Goal: Task Accomplishment & Management: Use online tool/utility

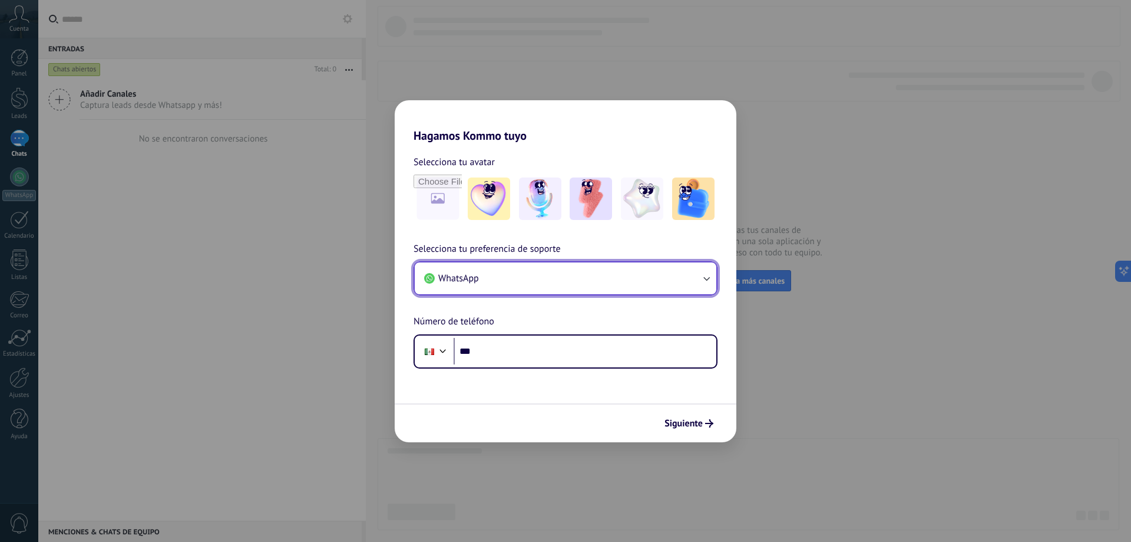
click at [704, 280] on icon "button" at bounding box center [707, 278] width 12 height 12
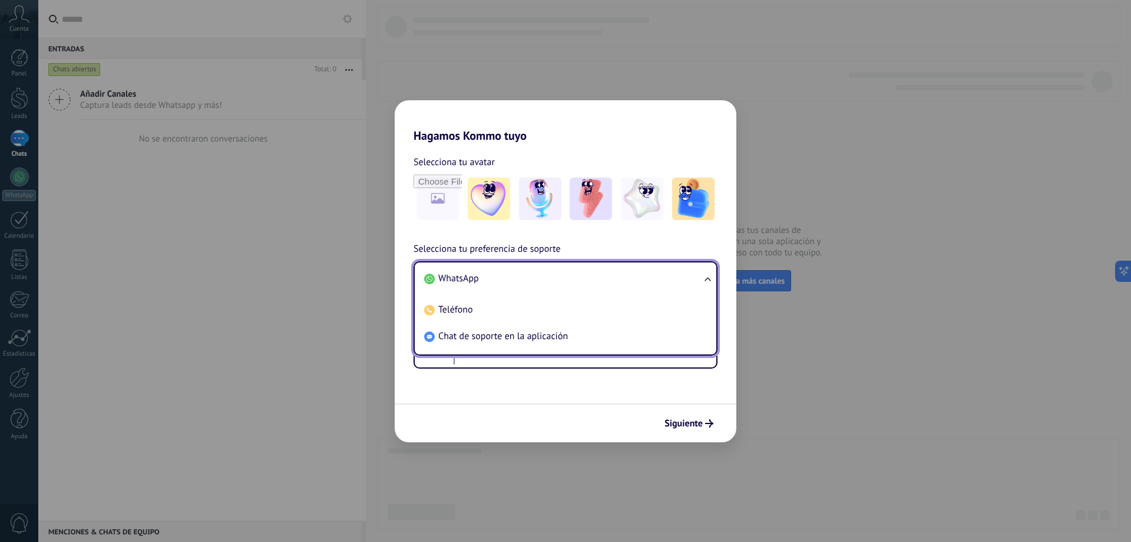
click at [704, 280] on ul "WhatsApp Teléfono Chat de soporte en la aplicación" at bounding box center [566, 308] width 304 height 94
click at [494, 281] on li "WhatsApp" at bounding box center [564, 278] width 288 height 27
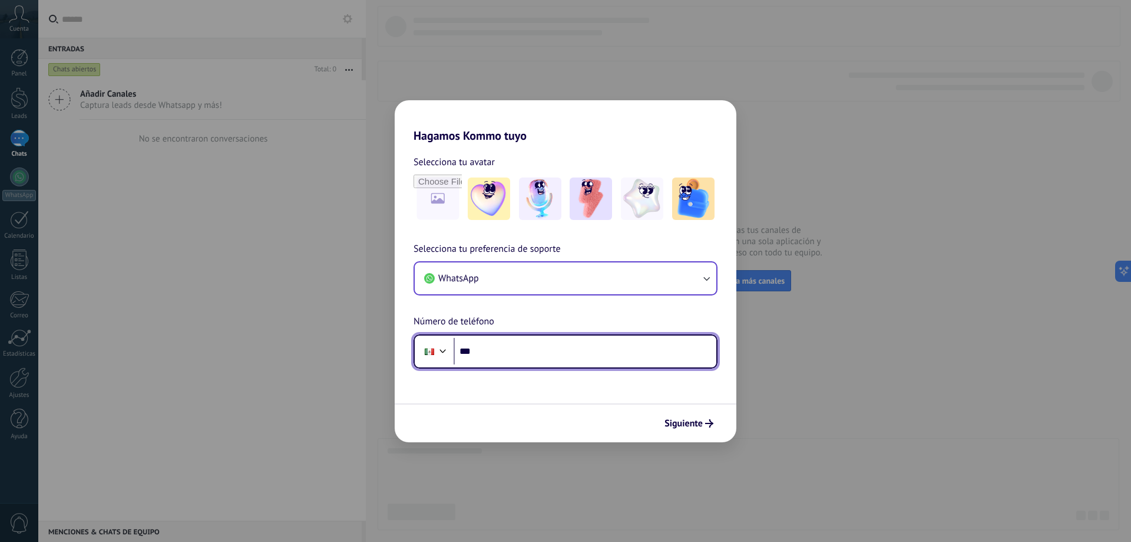
click at [577, 348] on input "***" at bounding box center [585, 351] width 263 height 27
type input "**********"
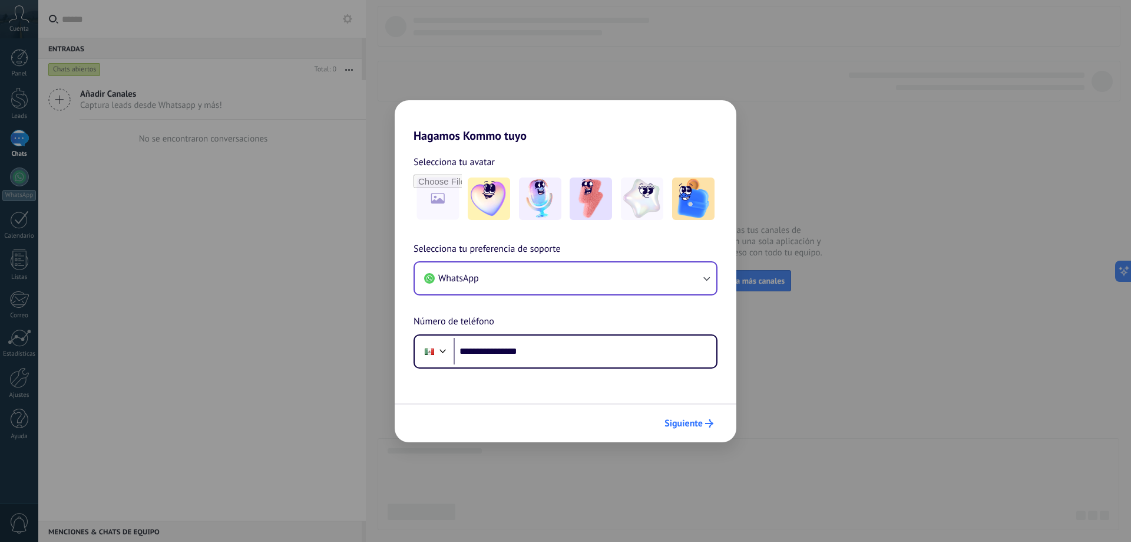
click at [685, 421] on span "Siguiente" at bounding box center [684, 423] width 38 height 8
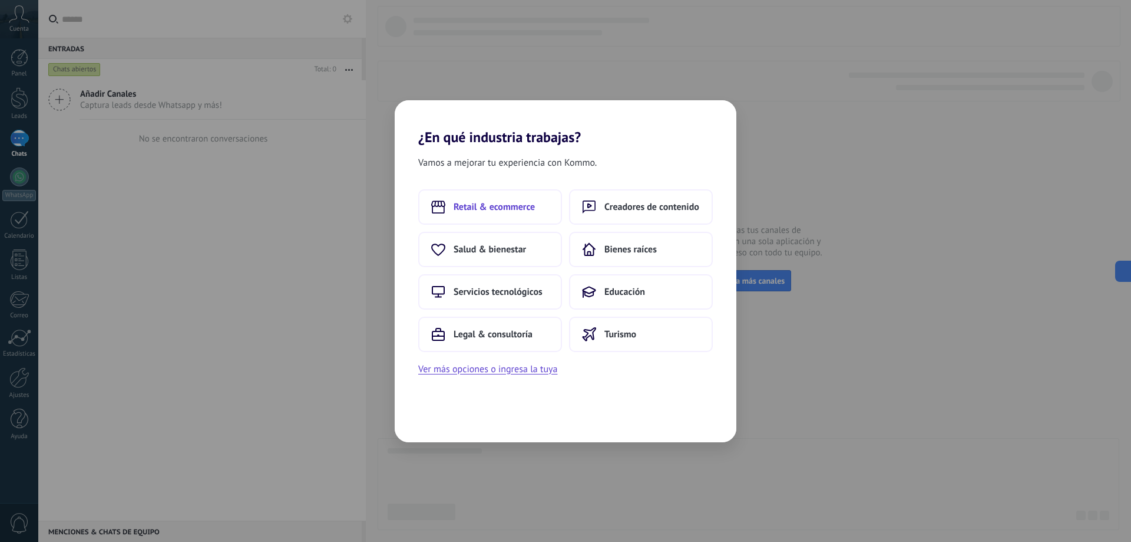
click at [488, 210] on span "Retail & ecommerce" at bounding box center [494, 207] width 81 height 12
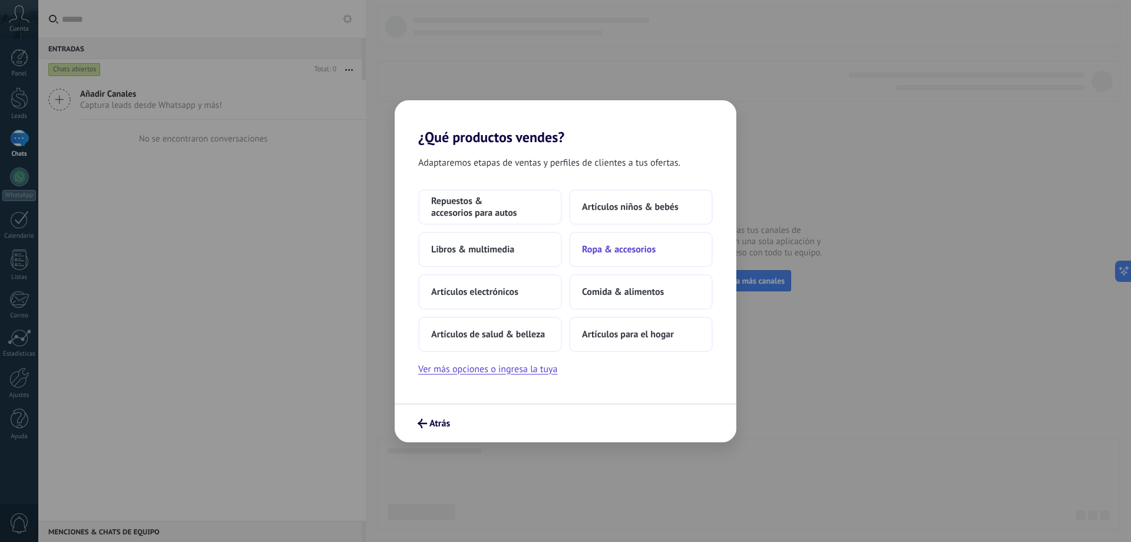
click at [608, 241] on button "Ropa & accesorios" at bounding box center [641, 249] width 144 height 35
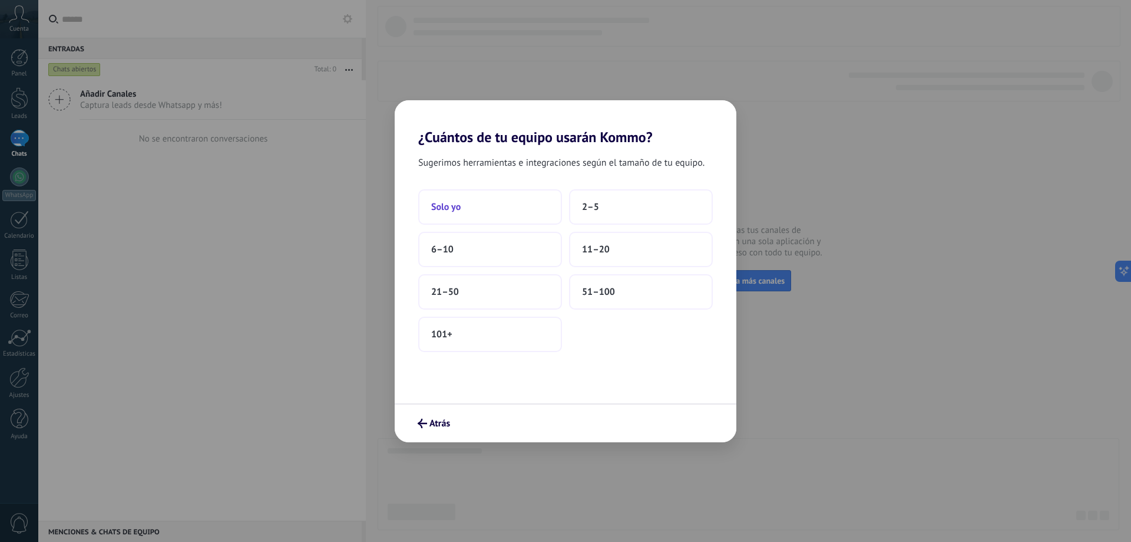
click at [494, 204] on button "Solo yo" at bounding box center [490, 206] width 144 height 35
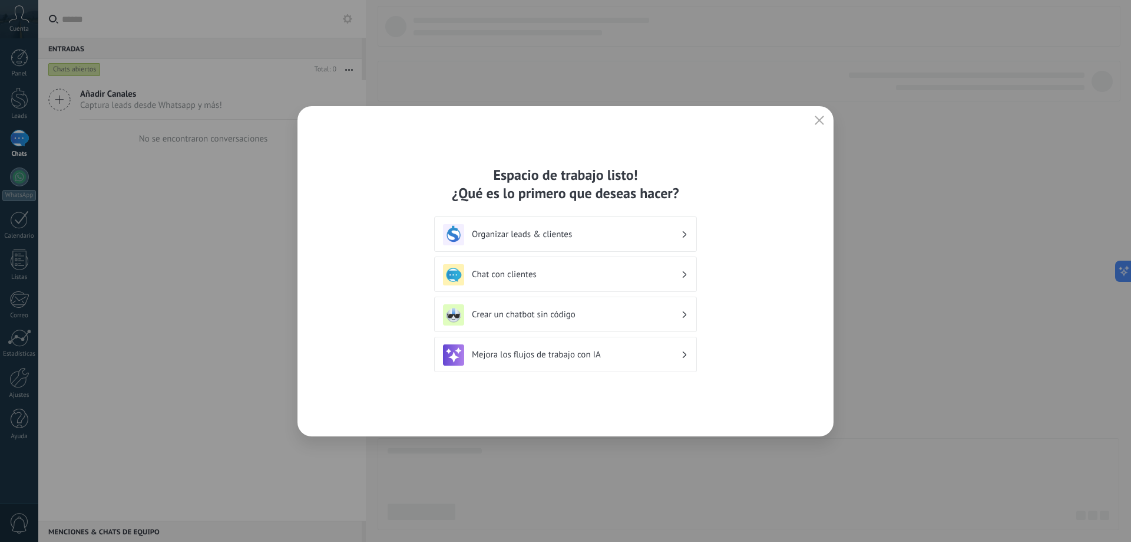
click at [676, 222] on div "Organizar leads & clientes" at bounding box center [565, 233] width 263 height 35
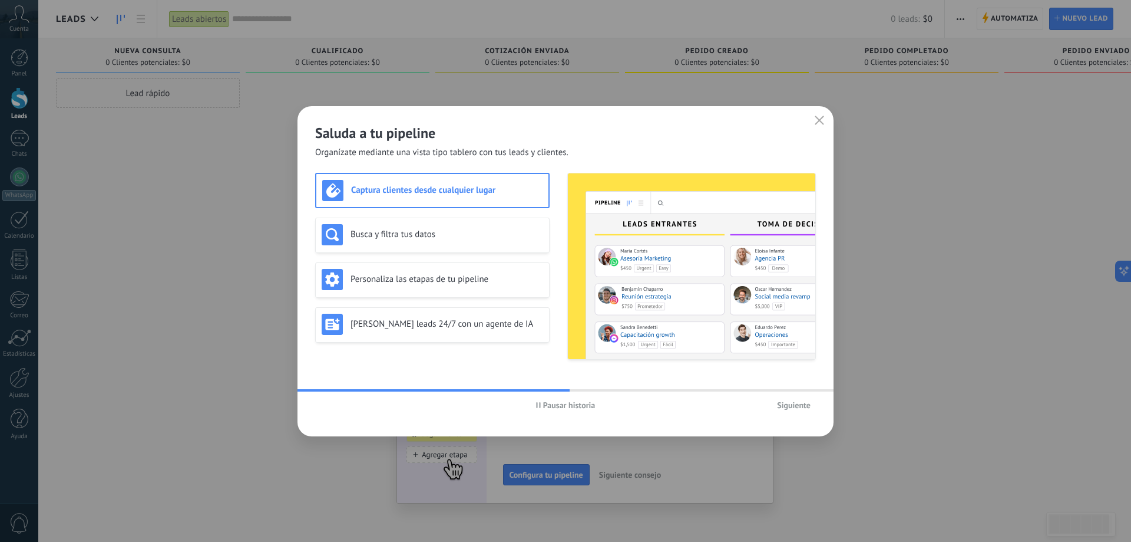
click at [801, 407] on span "Siguiente" at bounding box center [794, 405] width 34 height 8
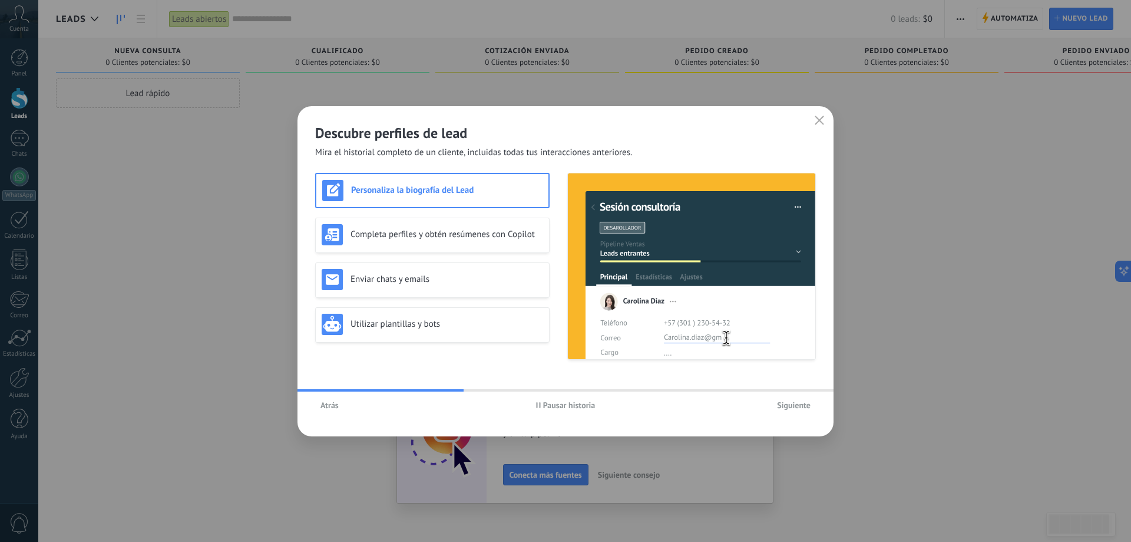
click at [801, 407] on span "Siguiente" at bounding box center [794, 405] width 34 height 8
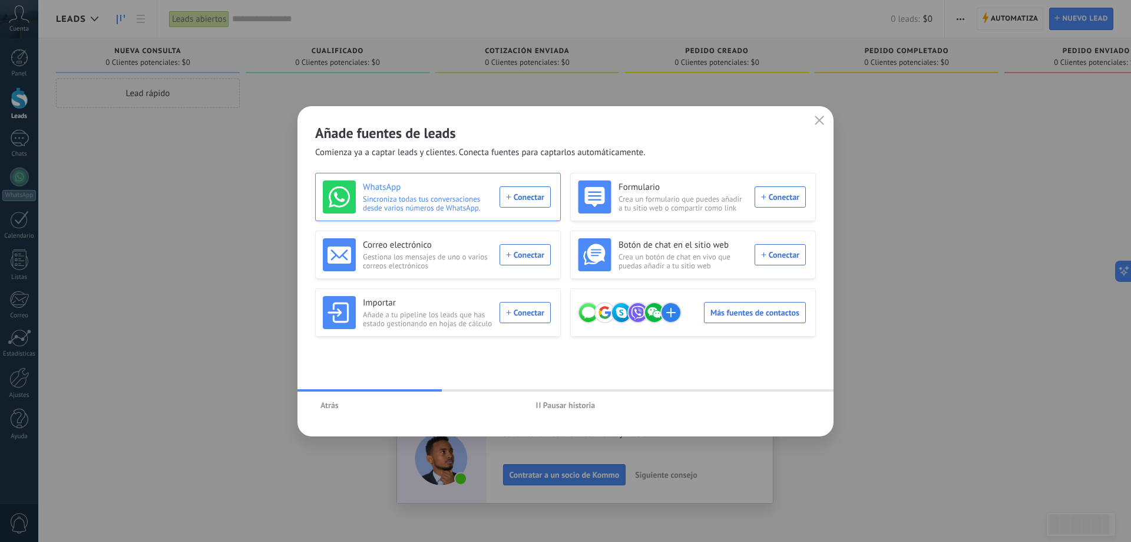
click at [529, 197] on div "WhatsApp Sincroniza todas tus conversaciones desde varios números de WhatsApp. …" at bounding box center [437, 196] width 228 height 33
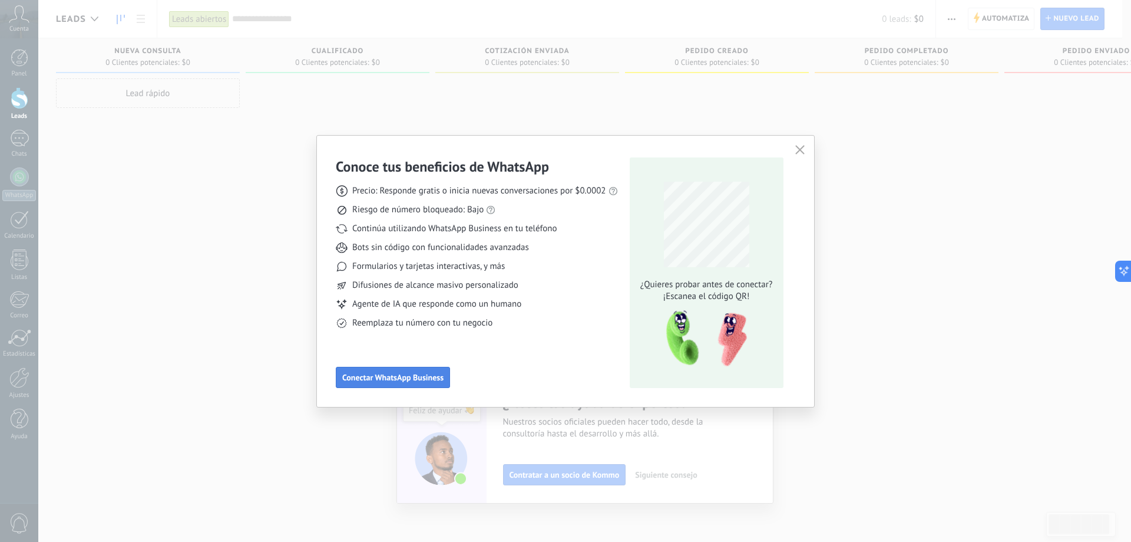
click at [423, 371] on button "Conectar WhatsApp Business" at bounding box center [393, 377] width 114 height 21
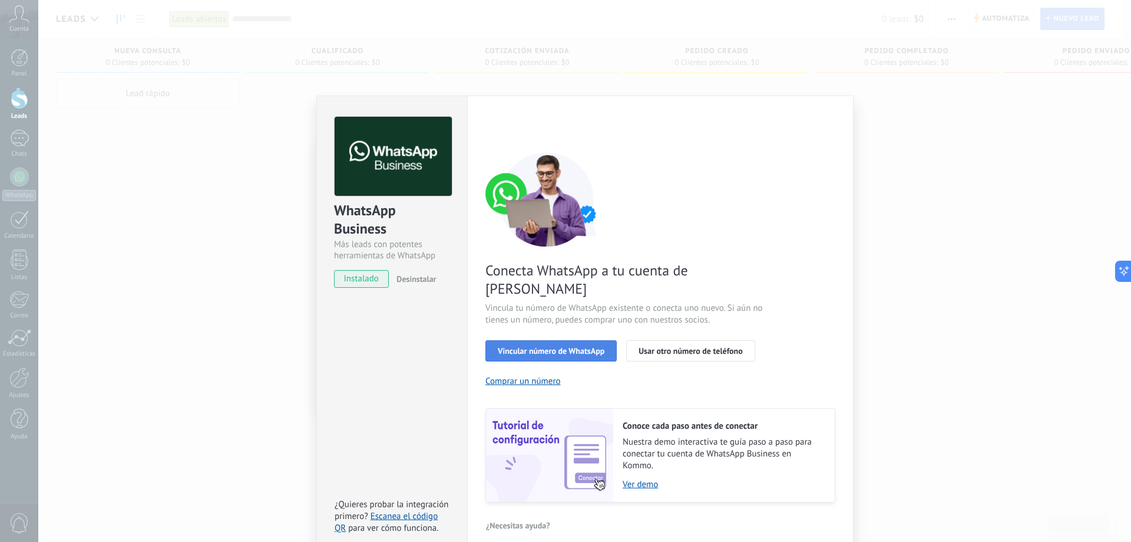
click at [578, 346] on span "Vincular número de WhatsApp" at bounding box center [551, 350] width 107 height 8
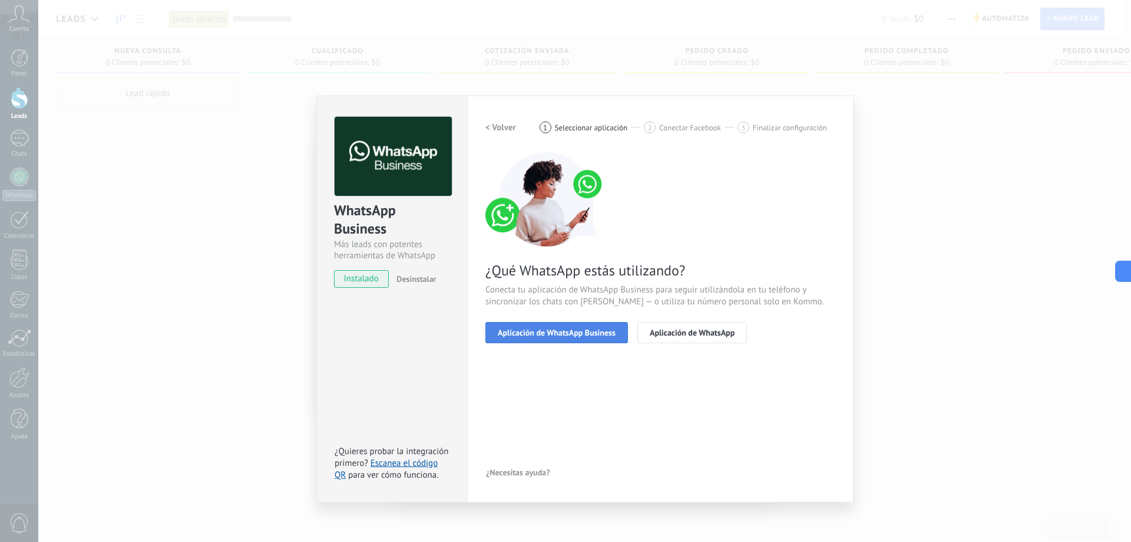
click at [570, 333] on span "Aplicación de WhatsApp Business" at bounding box center [557, 332] width 118 height 8
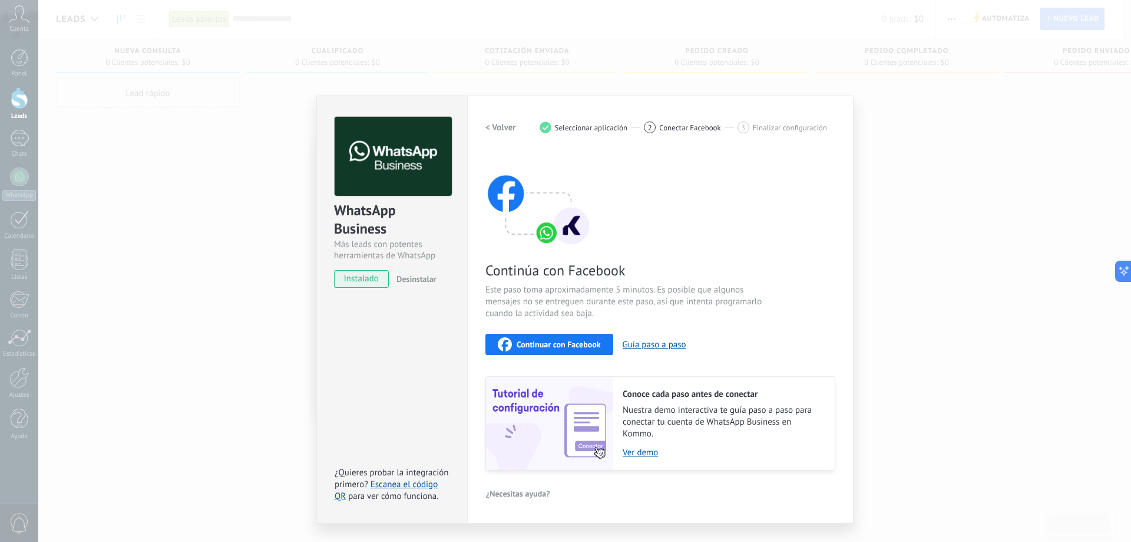
click at [576, 341] on span "Continuar con Facebook" at bounding box center [559, 344] width 84 height 8
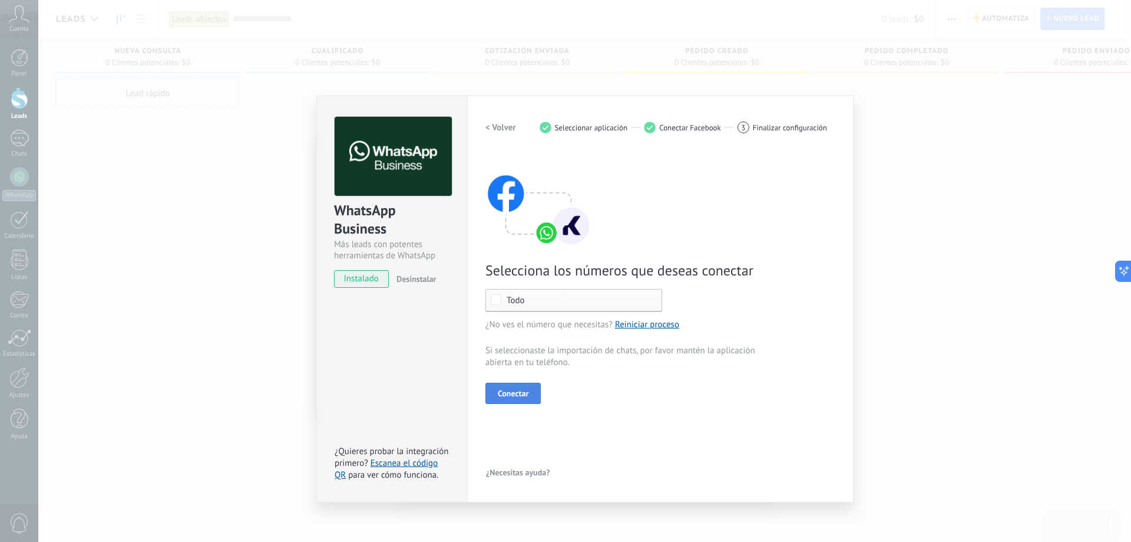
click at [527, 394] on span "Conectar" at bounding box center [513, 393] width 31 height 8
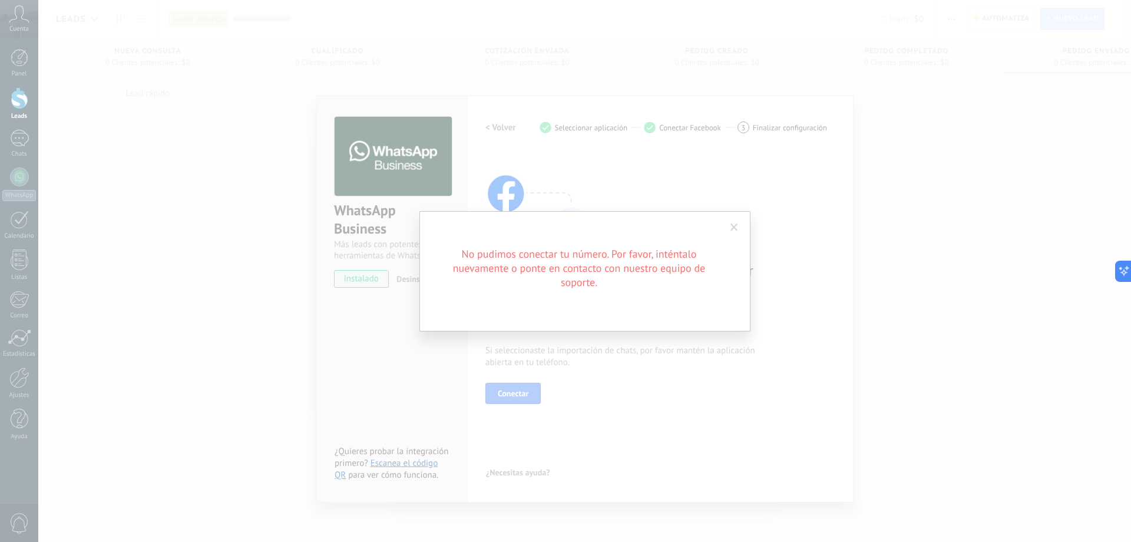
click at [736, 228] on span at bounding box center [735, 227] width 8 height 8
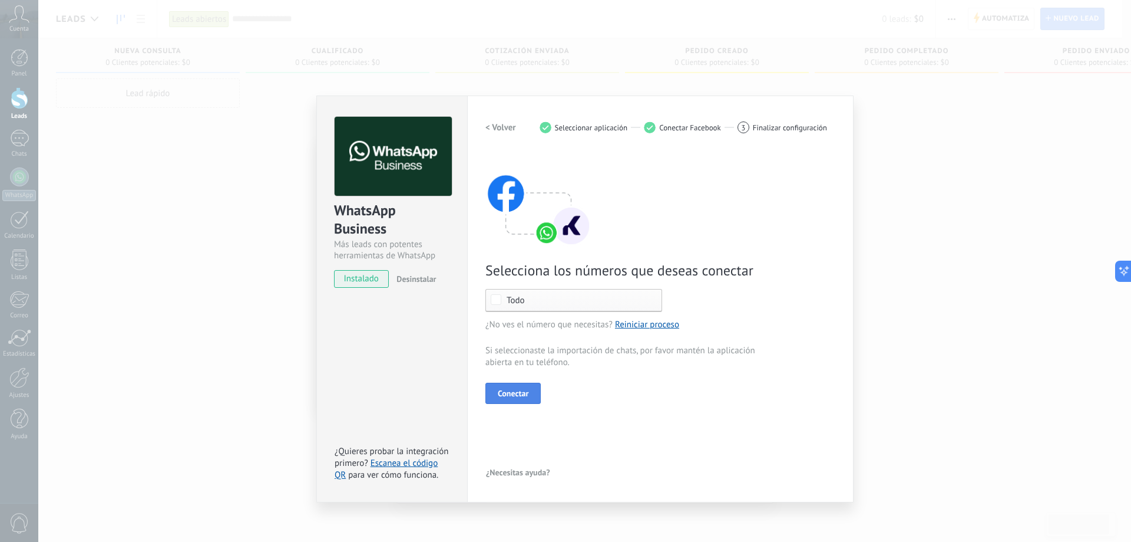
click at [521, 394] on span "Conectar" at bounding box center [513, 393] width 31 height 8
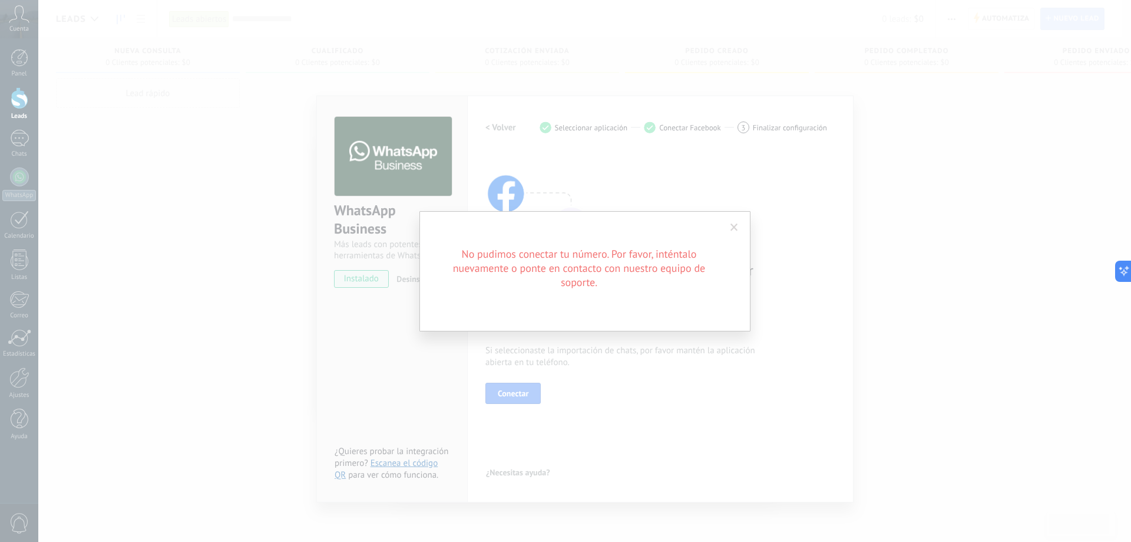
click at [734, 227] on span at bounding box center [735, 227] width 8 height 8
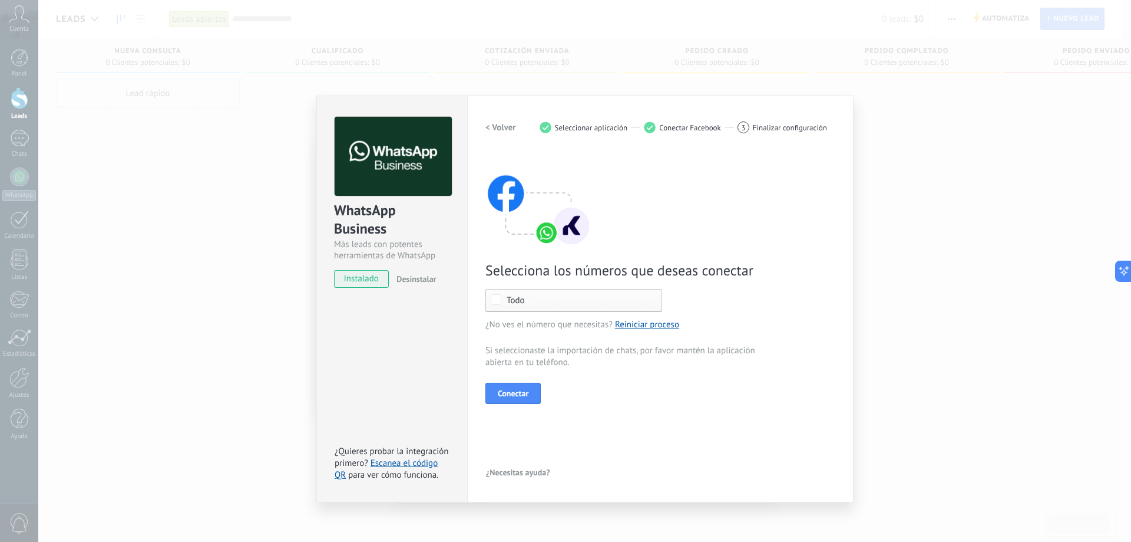
click at [512, 405] on div "< Volver 1 Seleccionar aplicación 2 Conectar Facebook 3 Finalizar configuración…" at bounding box center [661, 299] width 350 height 364
click at [515, 391] on span "Conectar" at bounding box center [513, 393] width 31 height 8
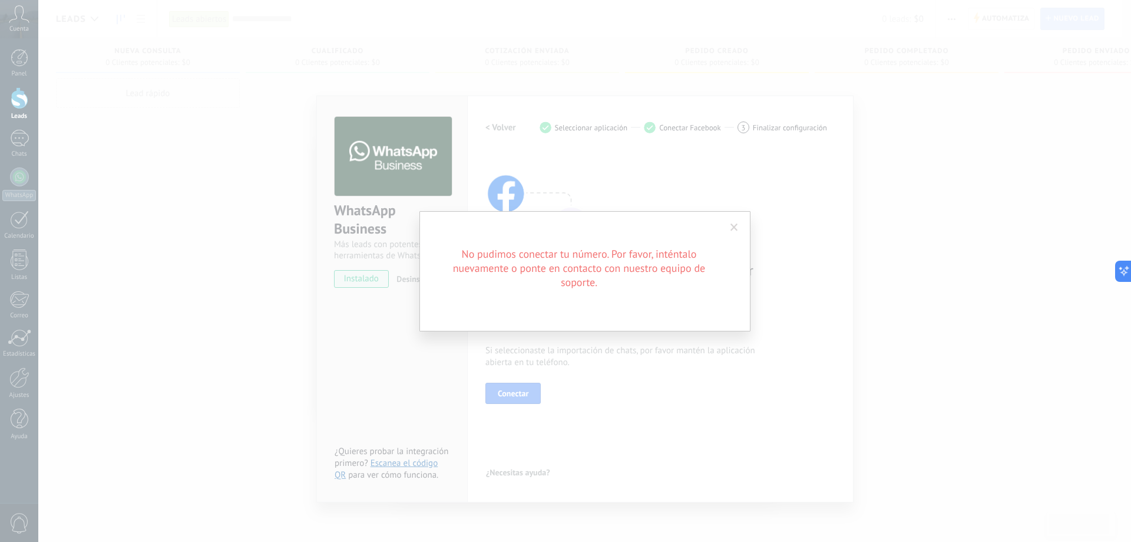
click at [933, 346] on div "No pudimos conectar tu número. Por favor, inténtalo nuevamente o ponte en conta…" at bounding box center [584, 271] width 1093 height 542
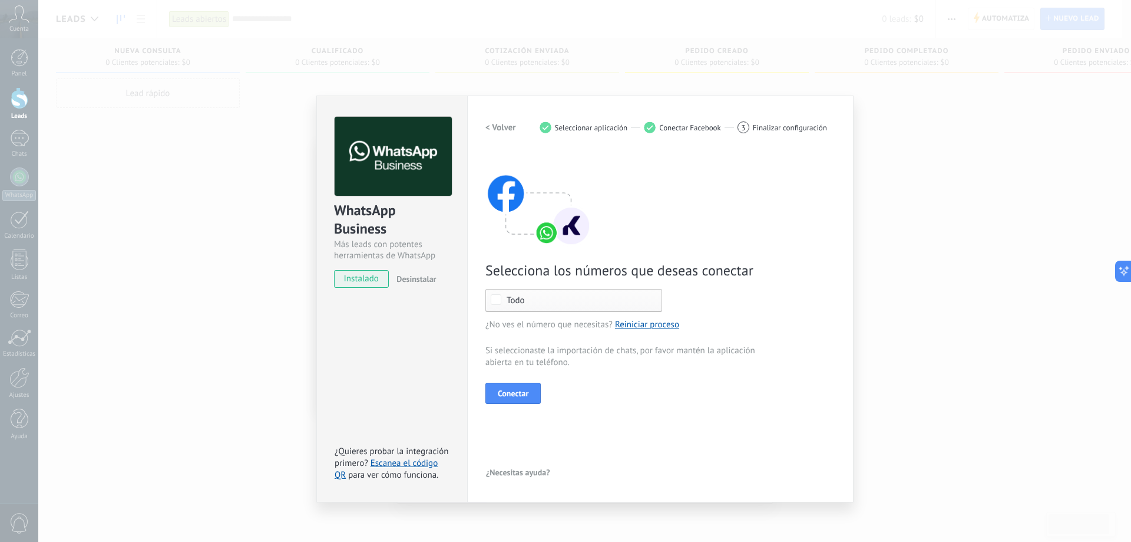
click at [223, 327] on div "WhatsApp Business Más leads con potentes herramientas de WhatsApp instalado Des…" at bounding box center [584, 271] width 1093 height 542
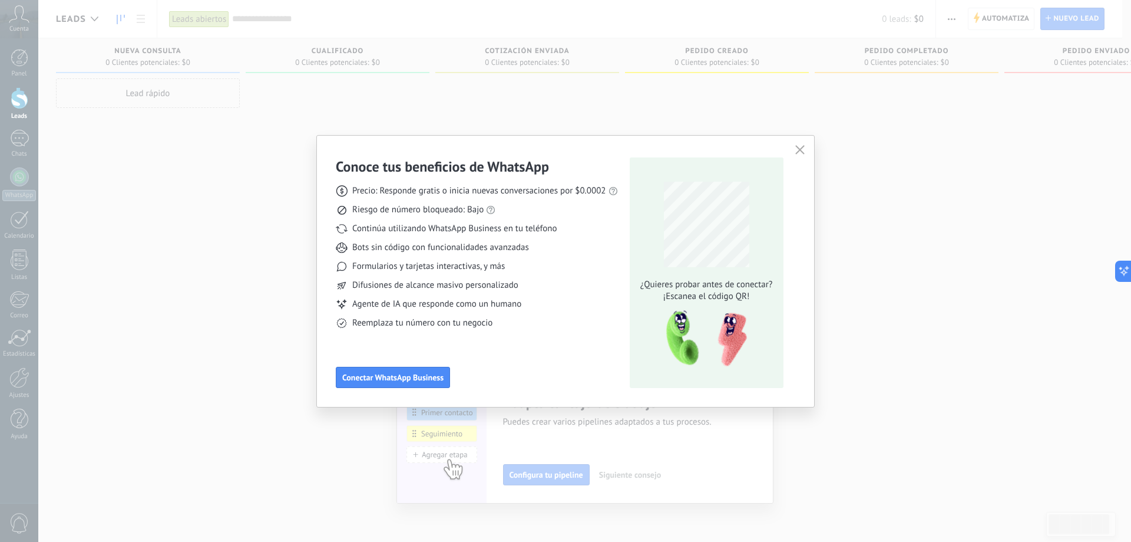
click at [225, 325] on div "Conoce tus beneficios de WhatsApp Precio: Responde gratis o inicia nuevas conve…" at bounding box center [565, 271] width 1131 height 542
click at [798, 151] on use "button" at bounding box center [799, 149] width 9 height 9
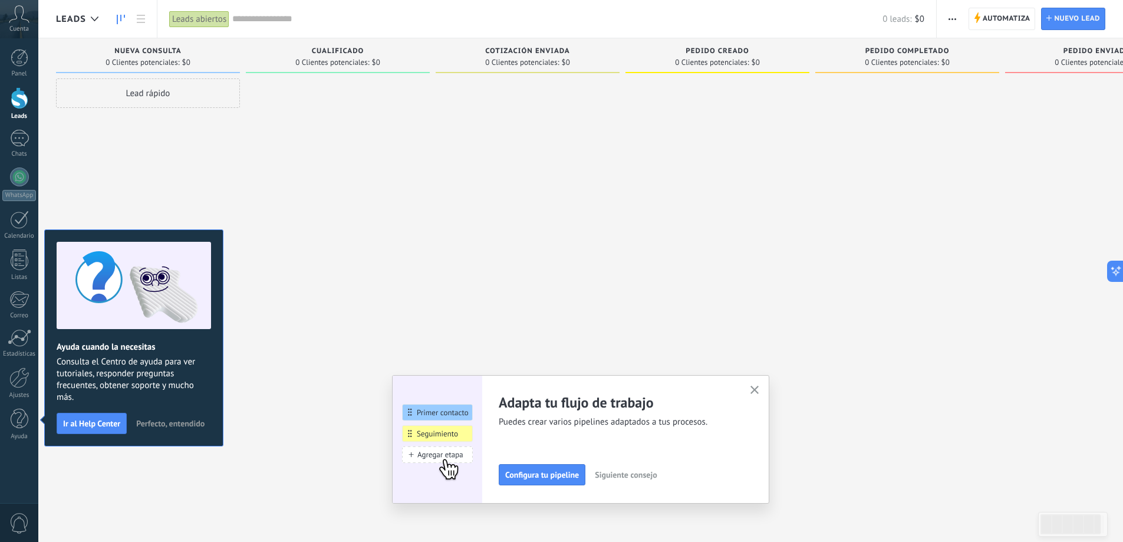
click at [217, 182] on div "Lead rápido" at bounding box center [148, 272] width 184 height 388
click at [13, 177] on div at bounding box center [19, 176] width 19 height 19
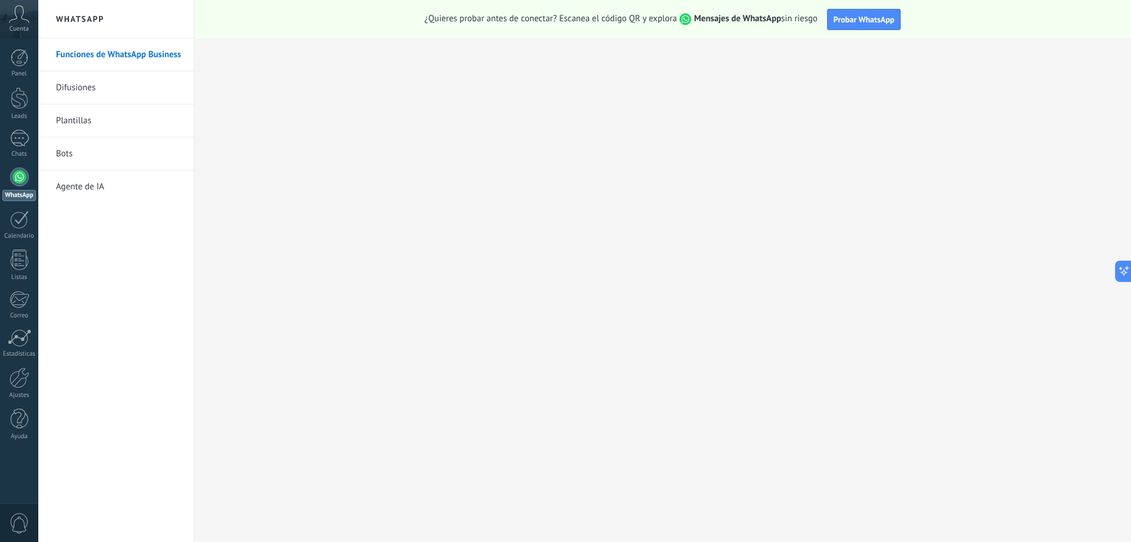
click at [21, 21] on icon at bounding box center [19, 14] width 21 height 18
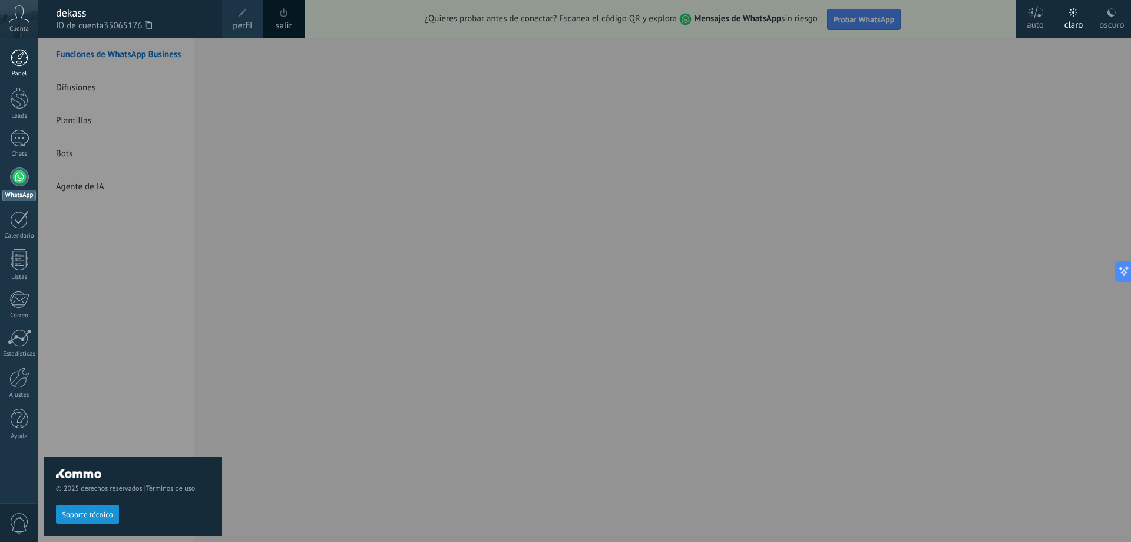
click at [15, 60] on div at bounding box center [20, 58] width 18 height 18
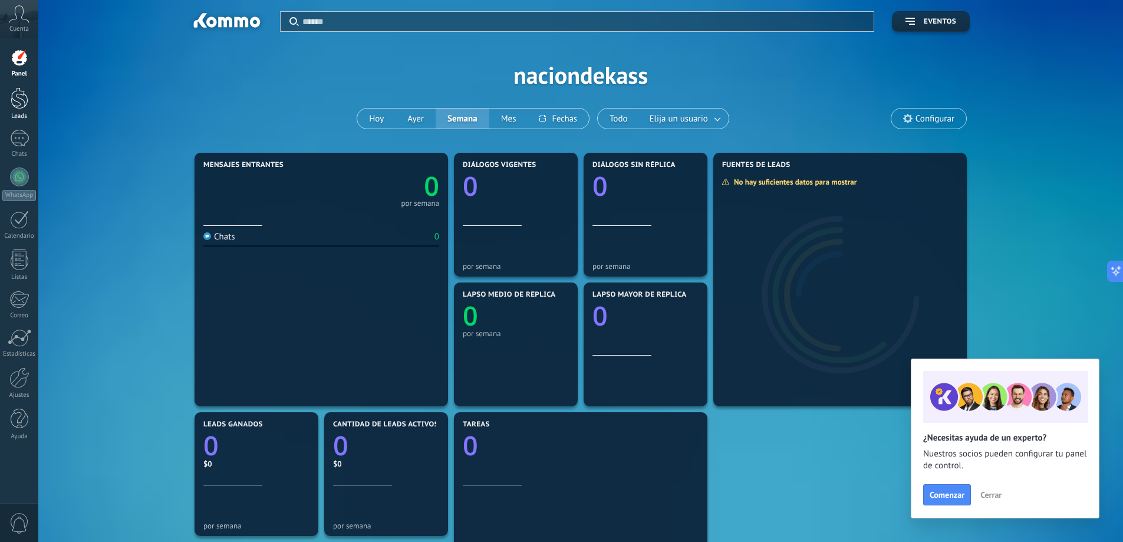
click at [14, 95] on div at bounding box center [20, 98] width 18 height 22
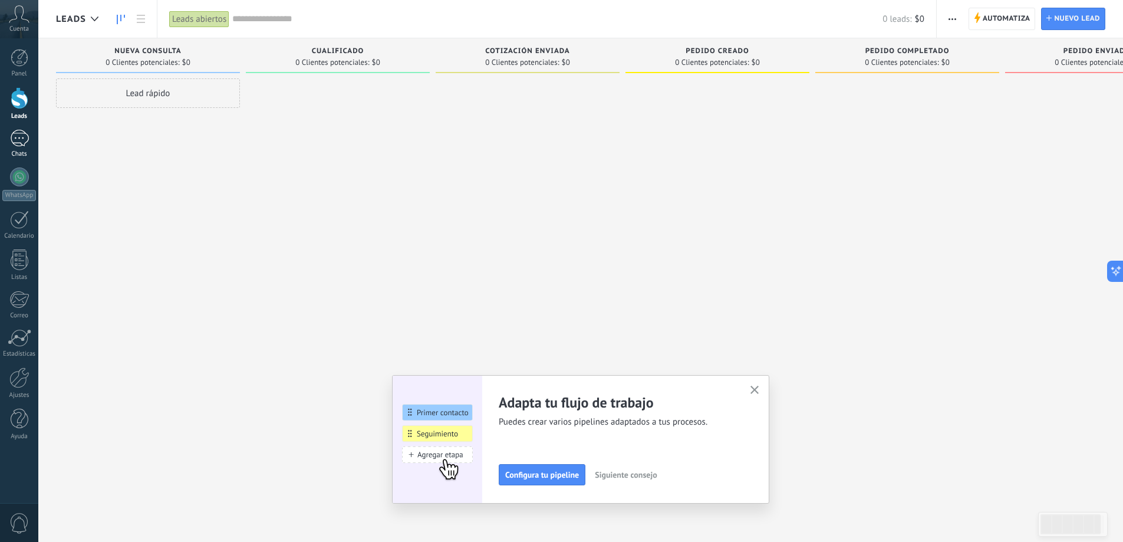
click at [19, 144] on div at bounding box center [19, 138] width 19 height 17
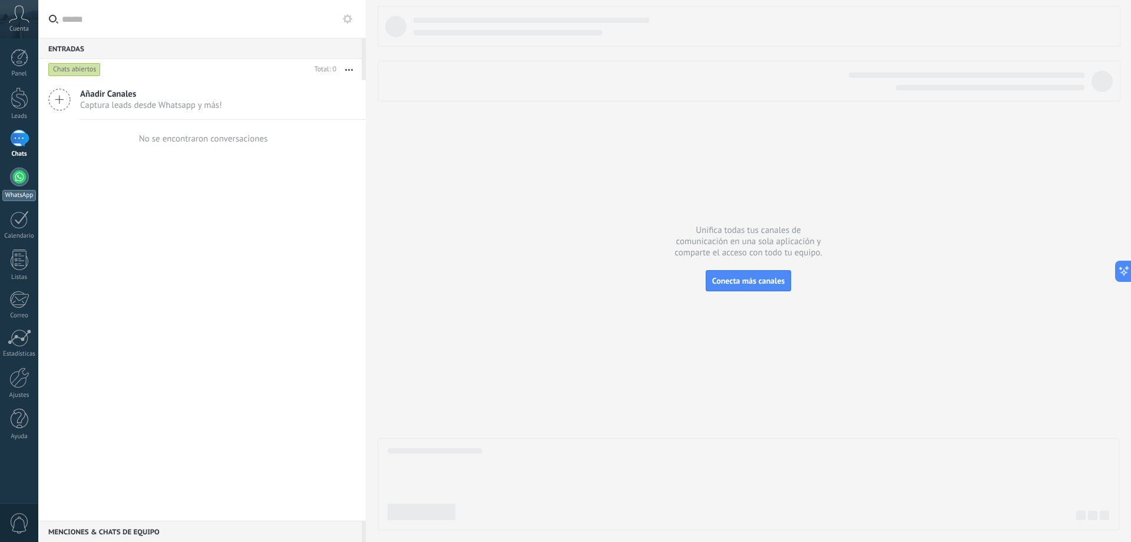
click at [21, 173] on div at bounding box center [19, 176] width 19 height 19
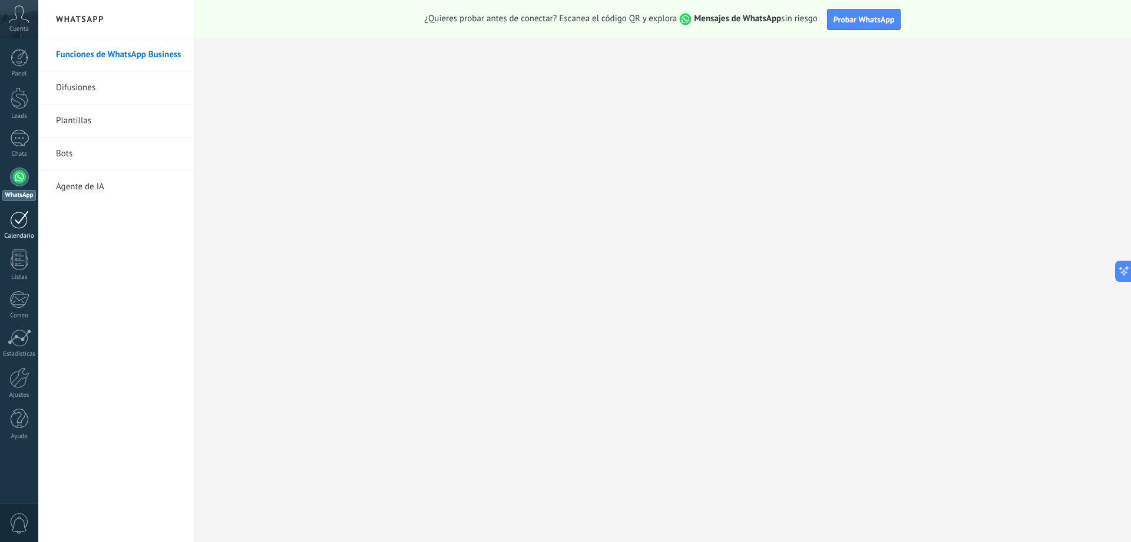
click at [23, 218] on div at bounding box center [19, 219] width 19 height 18
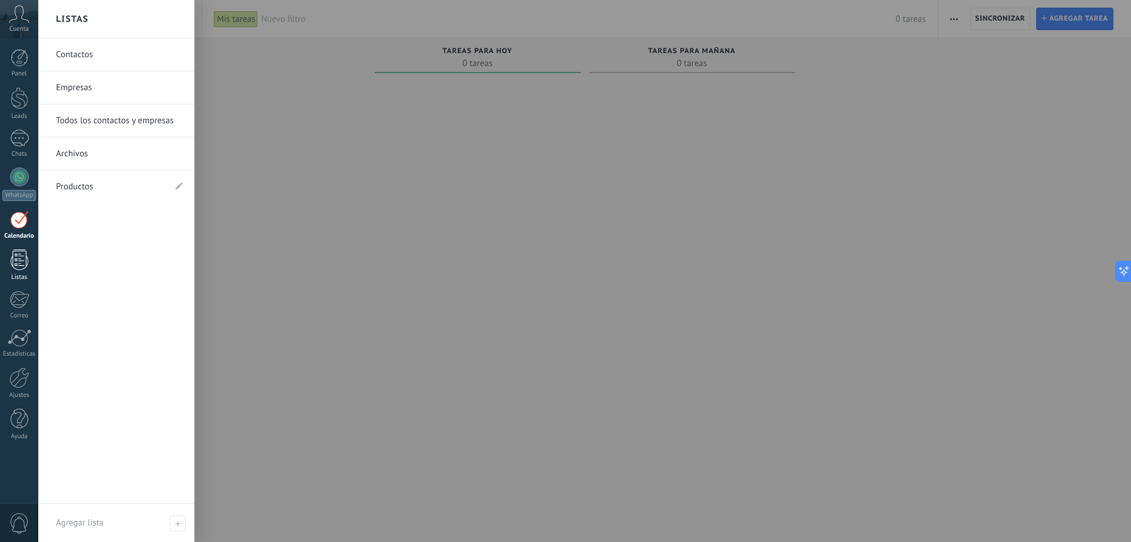
click at [19, 259] on div at bounding box center [20, 259] width 18 height 21
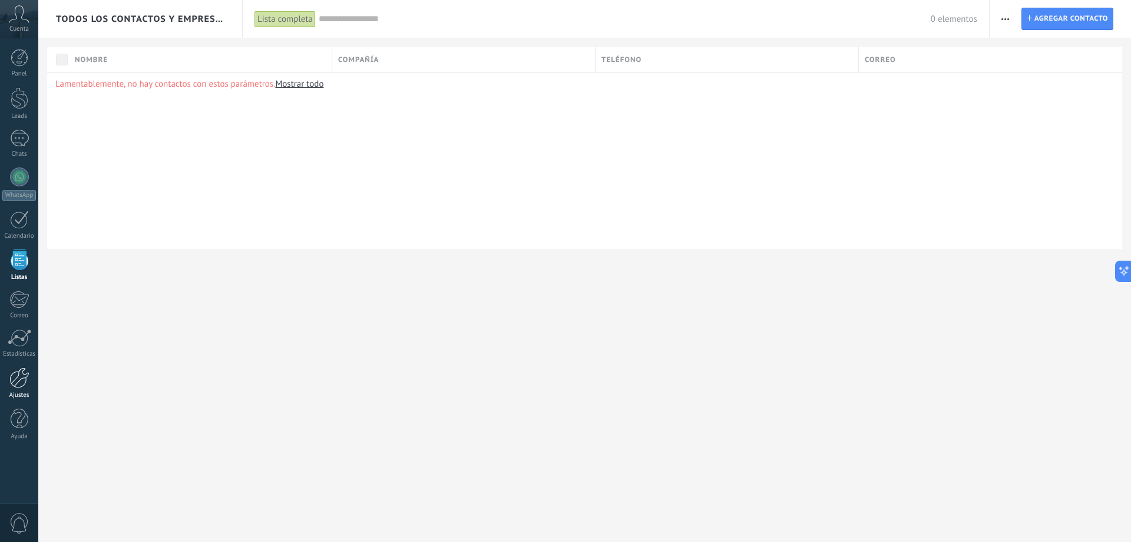
click at [16, 380] on div at bounding box center [19, 377] width 20 height 21
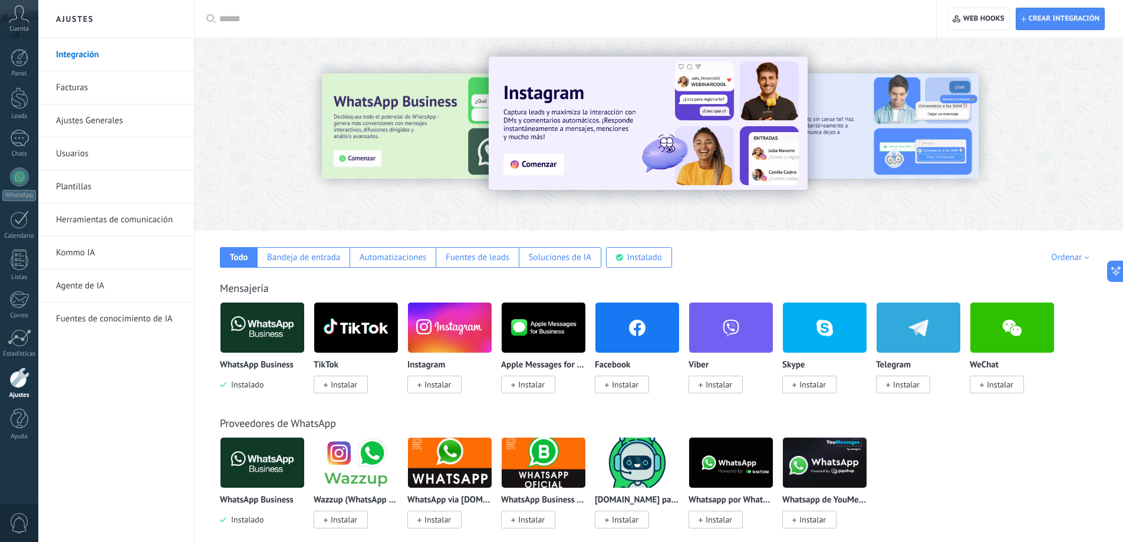
click at [438, 384] on span "Instalar" at bounding box center [437, 384] width 27 height 11
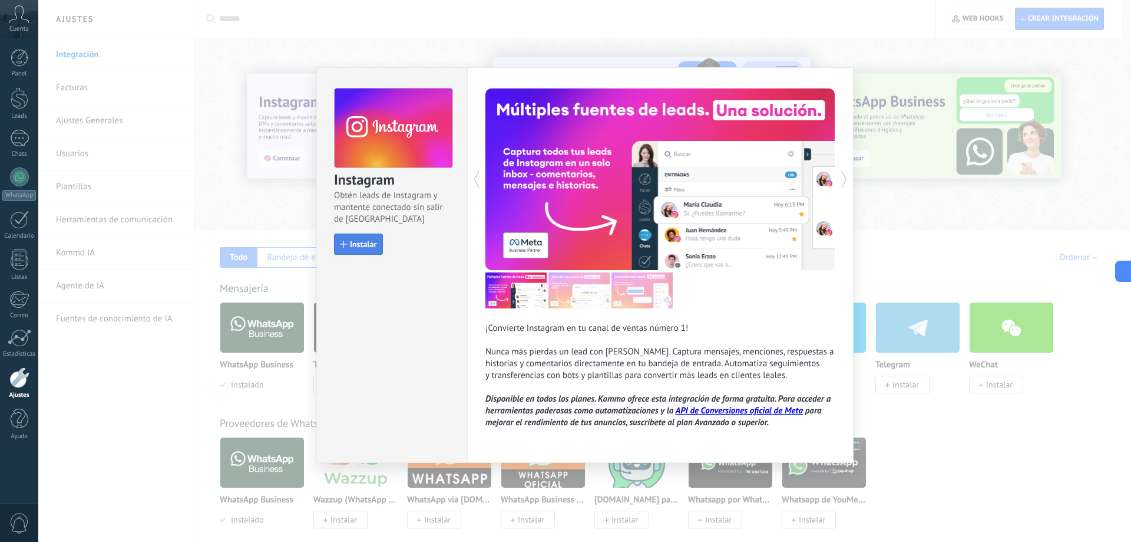
click at [370, 237] on button "Instalar" at bounding box center [358, 243] width 49 height 21
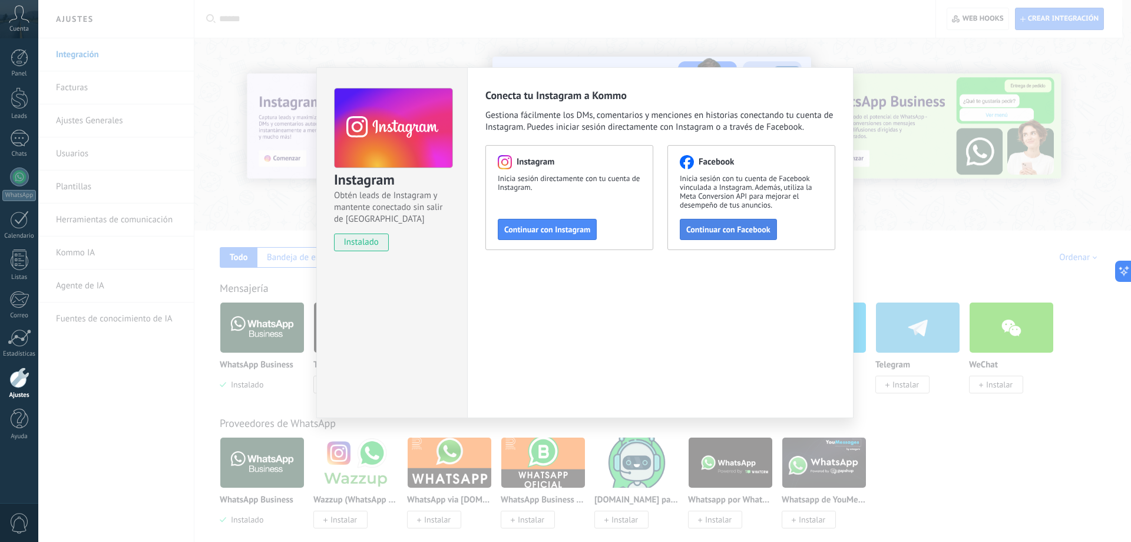
click at [745, 230] on span "Continuar con Facebook" at bounding box center [728, 229] width 84 height 8
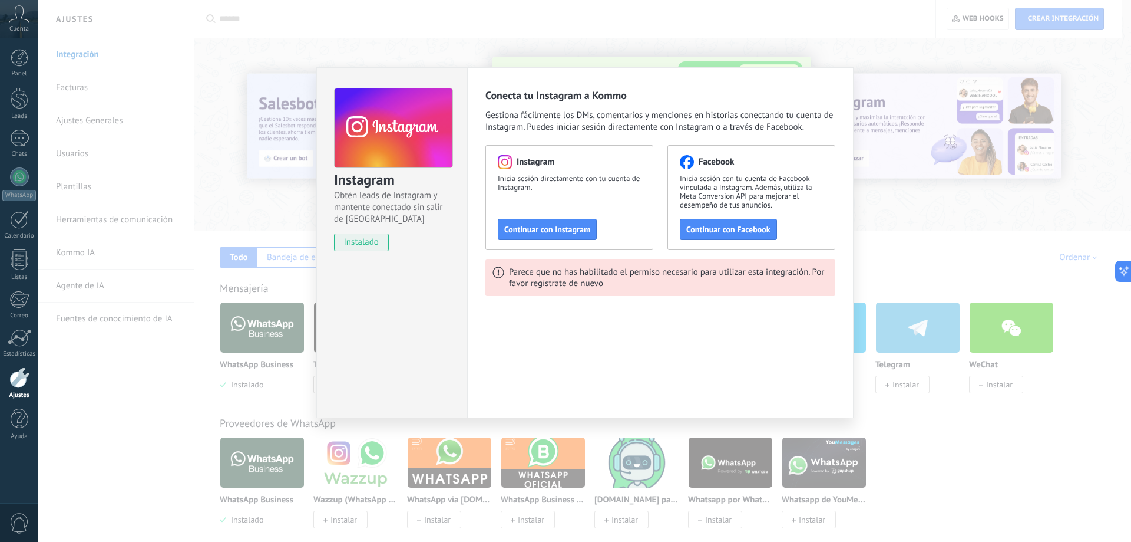
click at [889, 117] on div "Instagram Obtén leads de Instagram y mantente conectado sin salir de Kommo inst…" at bounding box center [584, 271] width 1093 height 542
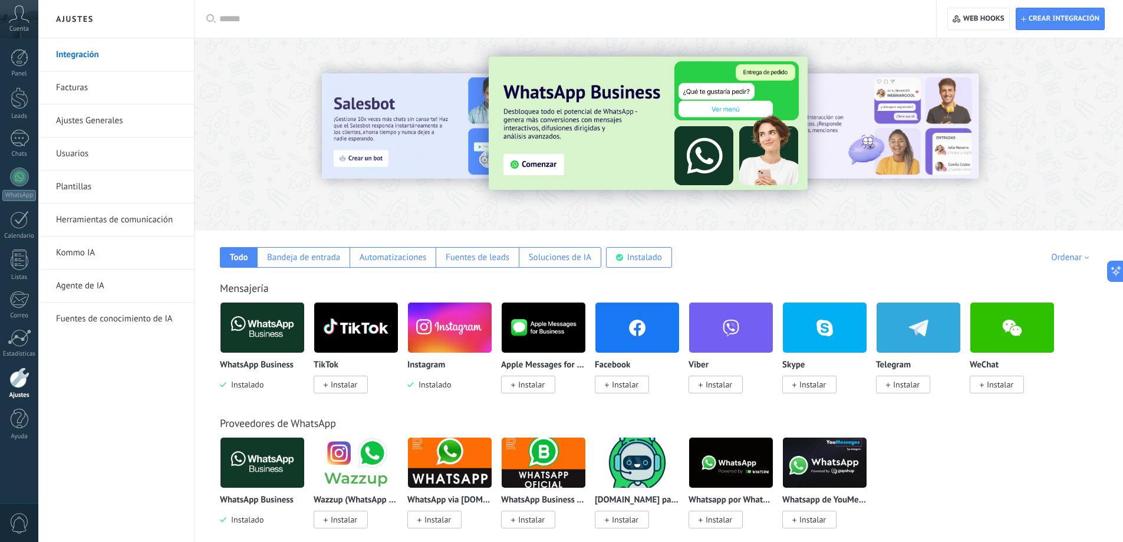
click at [624, 391] on span "Instalar" at bounding box center [622, 384] width 54 height 18
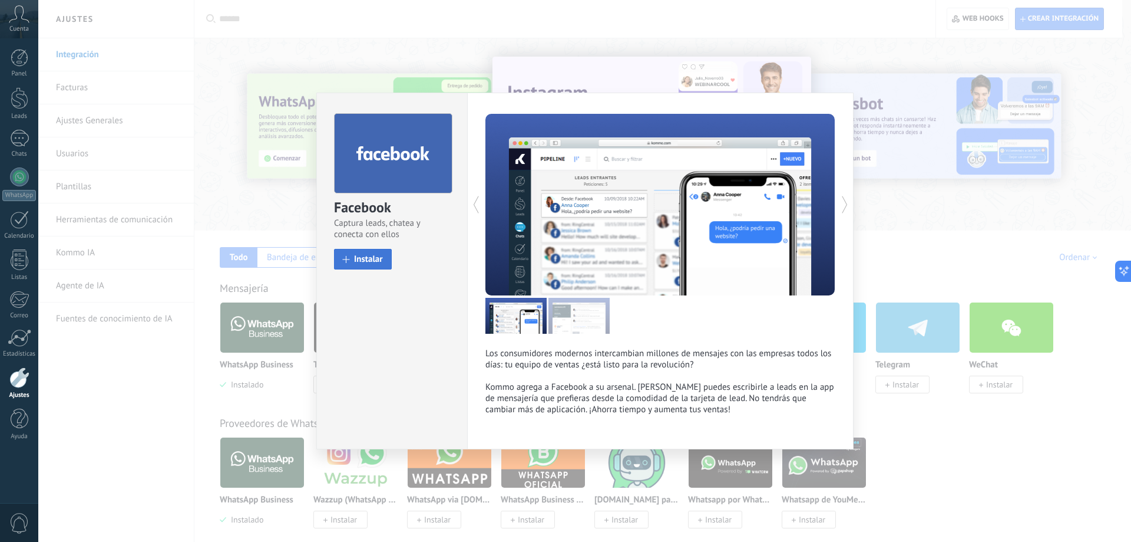
click at [379, 263] on span "Instalar" at bounding box center [368, 259] width 29 height 9
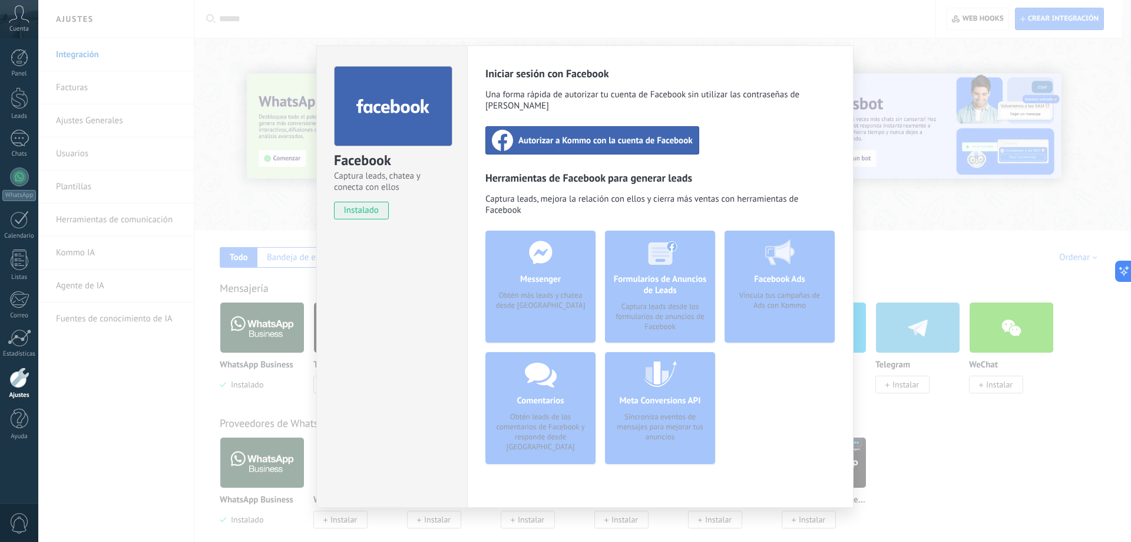
click at [572, 135] on div "Autorizar a Kommo con la cuenta de Facebook" at bounding box center [593, 140] width 214 height 28
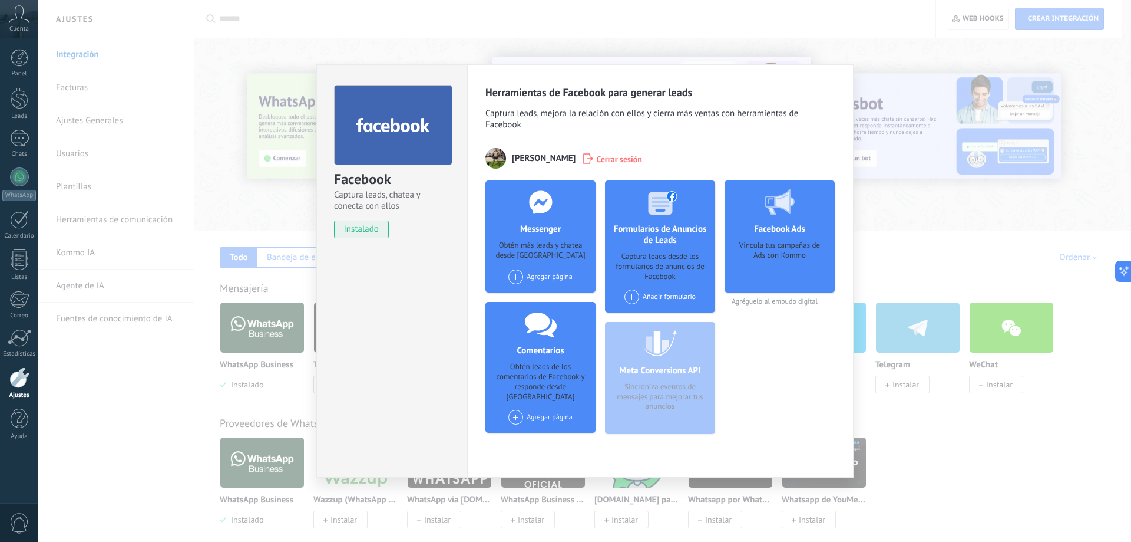
click at [540, 229] on h4 "Messenger" at bounding box center [540, 228] width 47 height 11
drag, startPoint x: 557, startPoint y: 332, endPoint x: 552, endPoint y: 353, distance: 21.2
click at [557, 333] on div at bounding box center [541, 323] width 117 height 43
drag, startPoint x: 547, startPoint y: 372, endPoint x: 629, endPoint y: 331, distance: 91.7
click at [554, 371] on div "Obtén leads de los comentarios de Facebook y responde desde [GEOGRAPHIC_DATA]" at bounding box center [540, 382] width 91 height 40
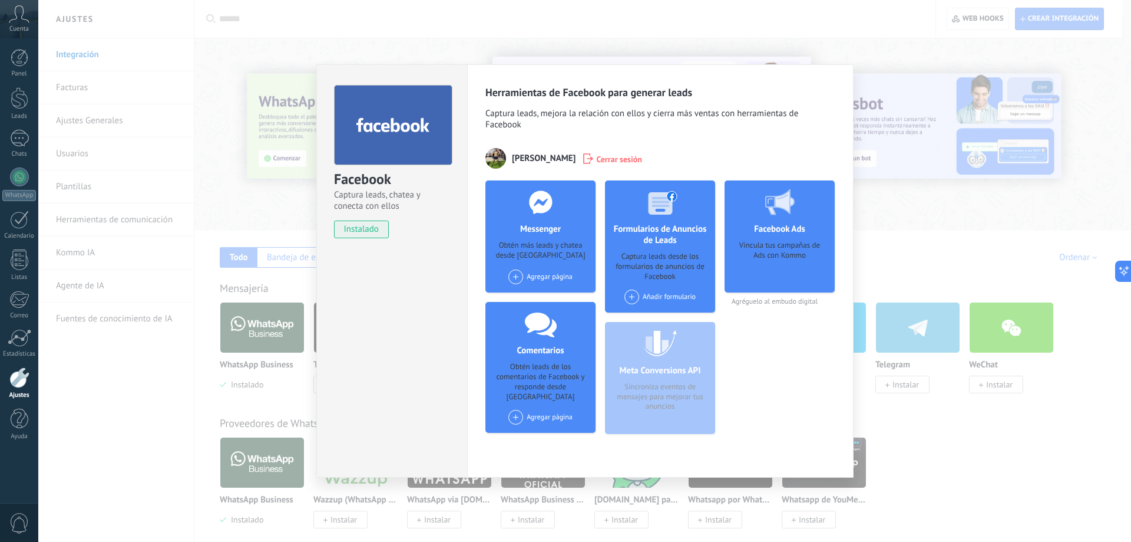
click at [679, 282] on div "Formularios de Anuncios de Leads Captura leads desde los formularios de anuncio…" at bounding box center [660, 246] width 110 height 132
click at [383, 235] on span "instalado" at bounding box center [362, 229] width 54 height 18
drag, startPoint x: 667, startPoint y: 398, endPoint x: 727, endPoint y: 264, distance: 147.2
click at [668, 398] on div "Meta Conversions API Sincroniza eventos de mensajes para mejorar tus anuncios" at bounding box center [660, 378] width 110 height 112
click at [752, 247] on div "Vincula tus campañas de Ads con Kommo" at bounding box center [779, 262] width 91 height 44
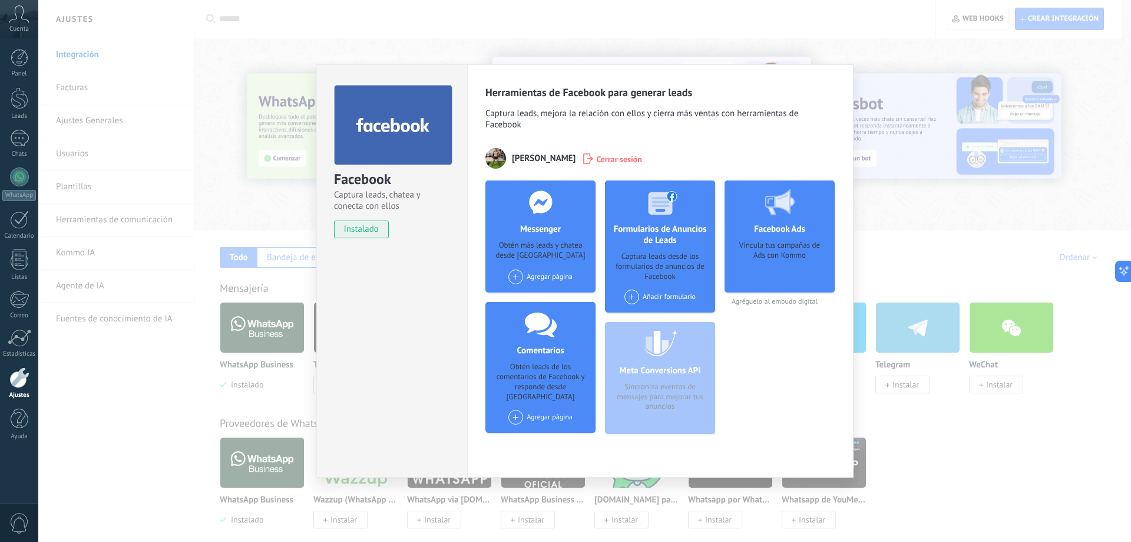
click at [632, 260] on div "Captura leads desde los formularios de anuncios de Facebook" at bounding box center [660, 267] width 91 height 30
click at [945, 72] on div "Facebook Captura leads, chatea y conecta con ellos instalado Desinstalar Herram…" at bounding box center [584, 271] width 1093 height 542
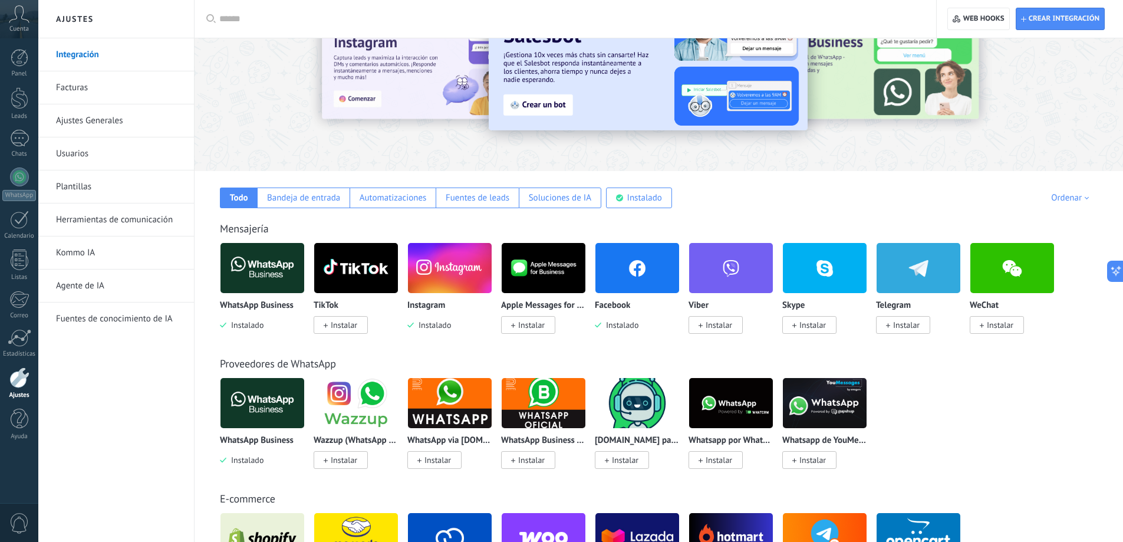
scroll to position [59, 0]
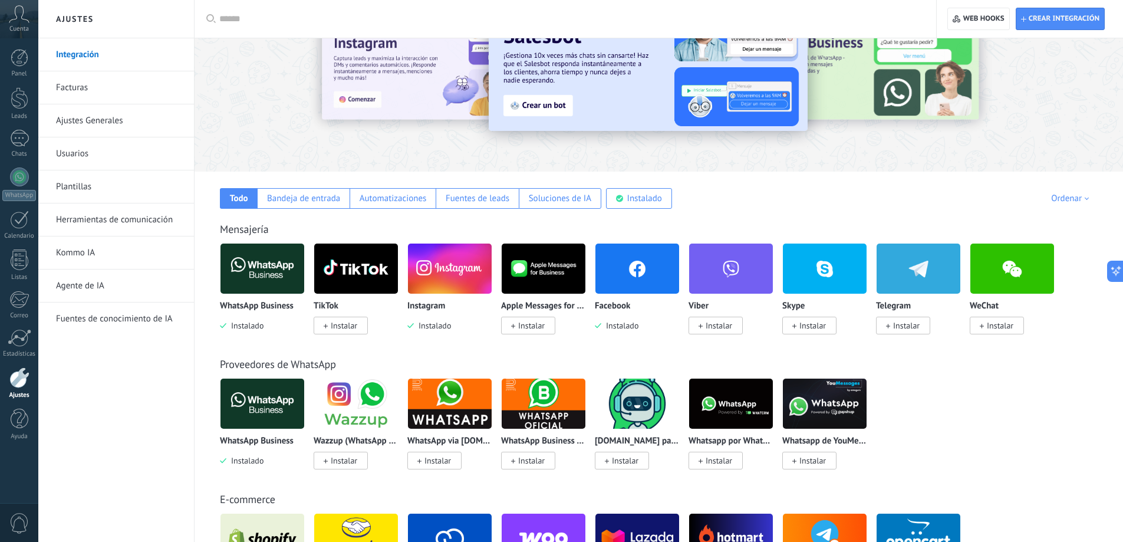
click at [632, 269] on img at bounding box center [637, 268] width 84 height 57
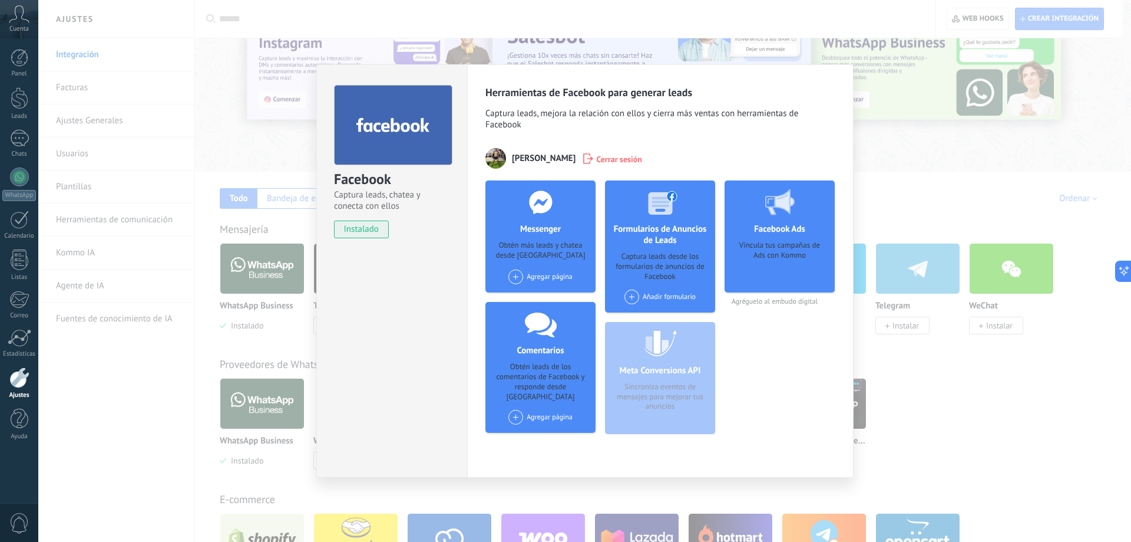
click at [596, 159] on span "Cerrar sesión" at bounding box center [619, 159] width 46 height 12
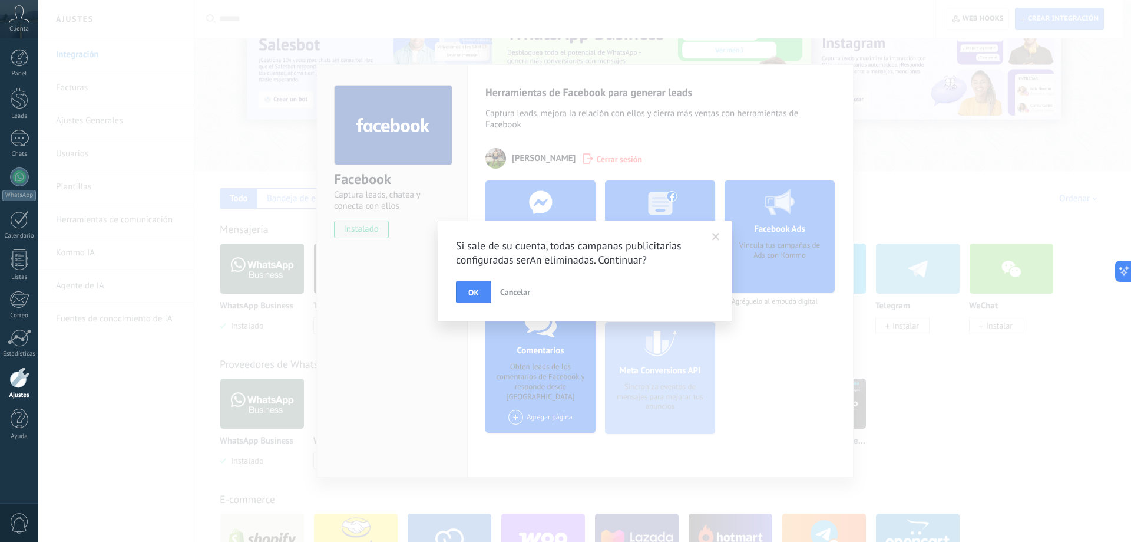
click at [718, 233] on span at bounding box center [716, 237] width 8 height 8
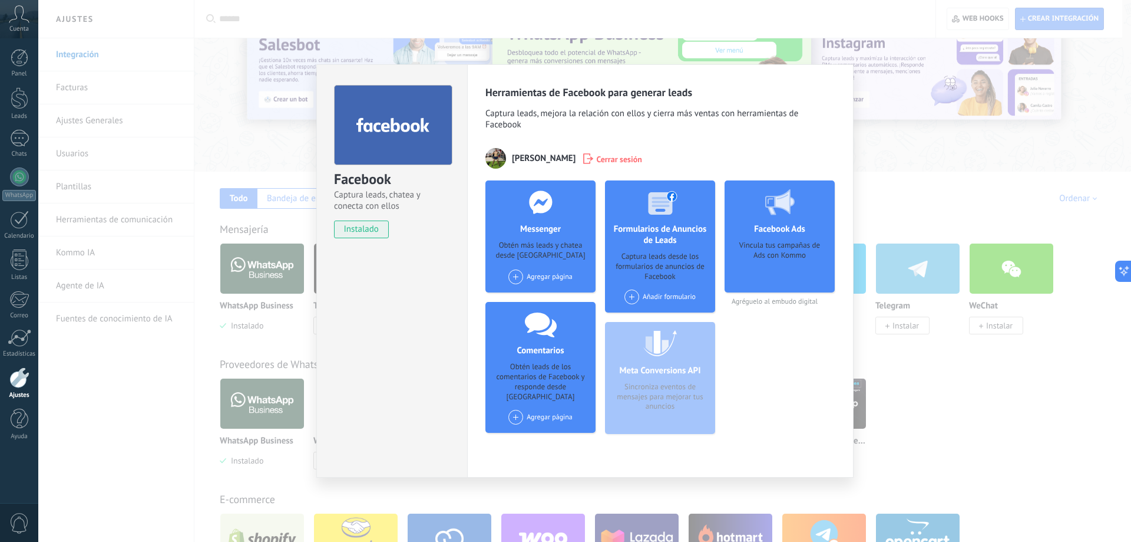
click at [517, 276] on span at bounding box center [516, 276] width 15 height 15
click at [539, 301] on div "Dekass" at bounding box center [546, 299] width 79 height 26
click at [517, 277] on span at bounding box center [516, 276] width 15 height 15
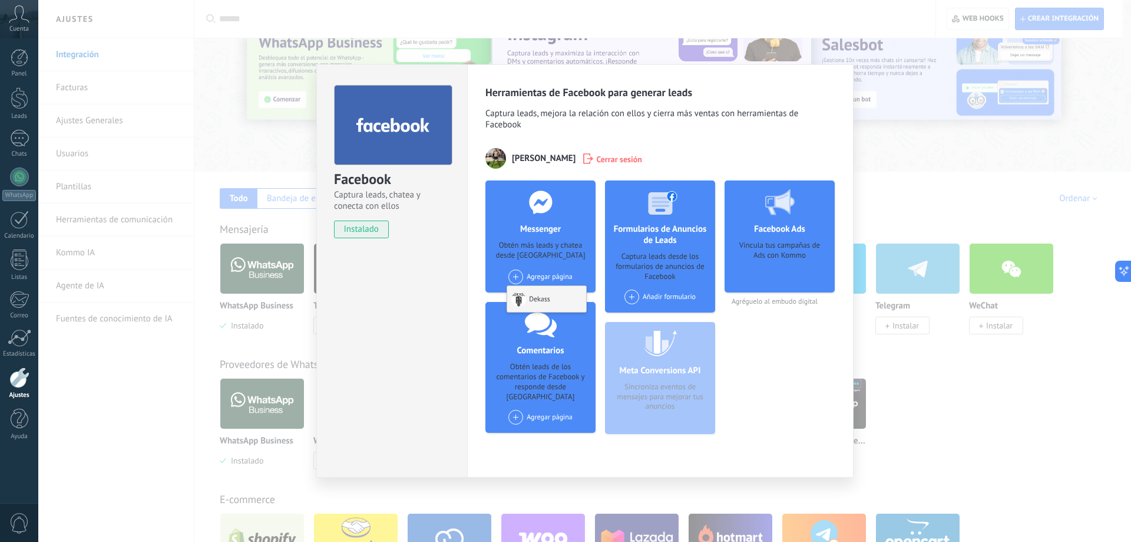
click at [516, 296] on div at bounding box center [518, 299] width 15 height 15
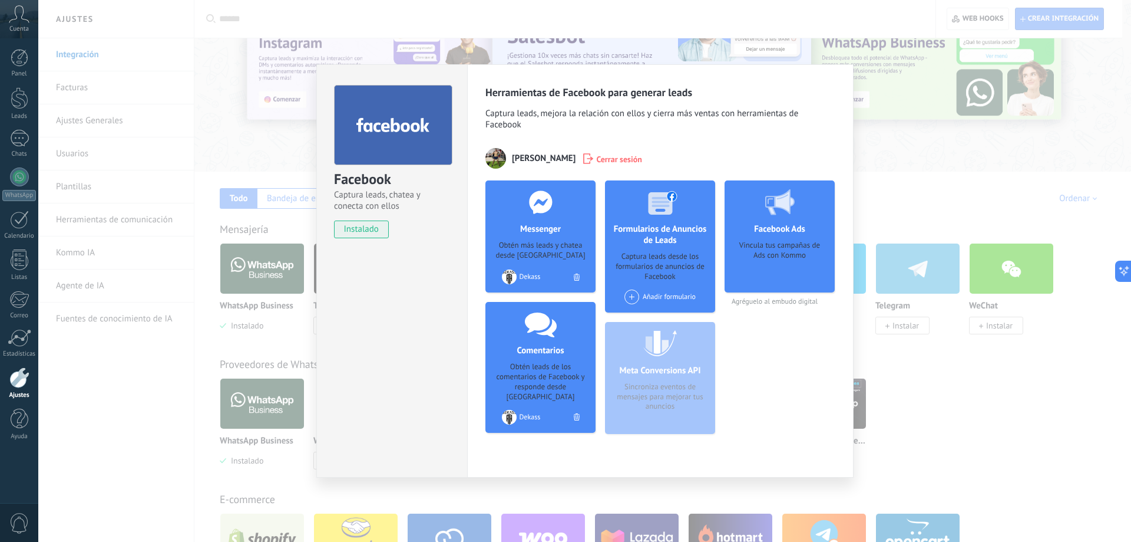
click at [684, 372] on div "Meta Conversions API Sincroniza eventos de mensajes para mejorar tus anuncios" at bounding box center [660, 378] width 110 height 112
click at [632, 296] on span at bounding box center [632, 296] width 15 height 15
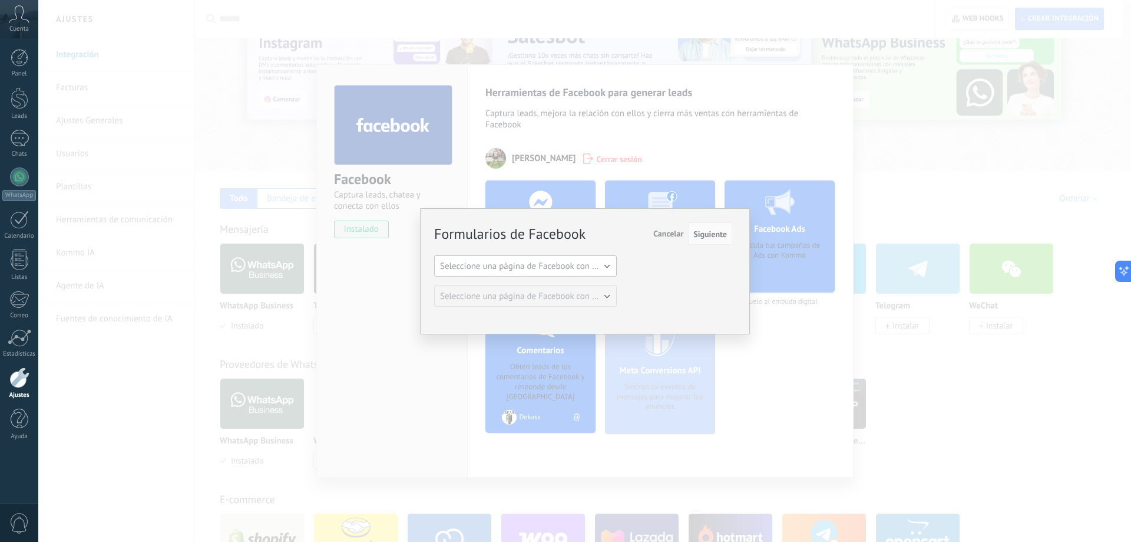
click at [610, 266] on span "Seleccione una página de Facebook con formas" at bounding box center [529, 265] width 178 height 11
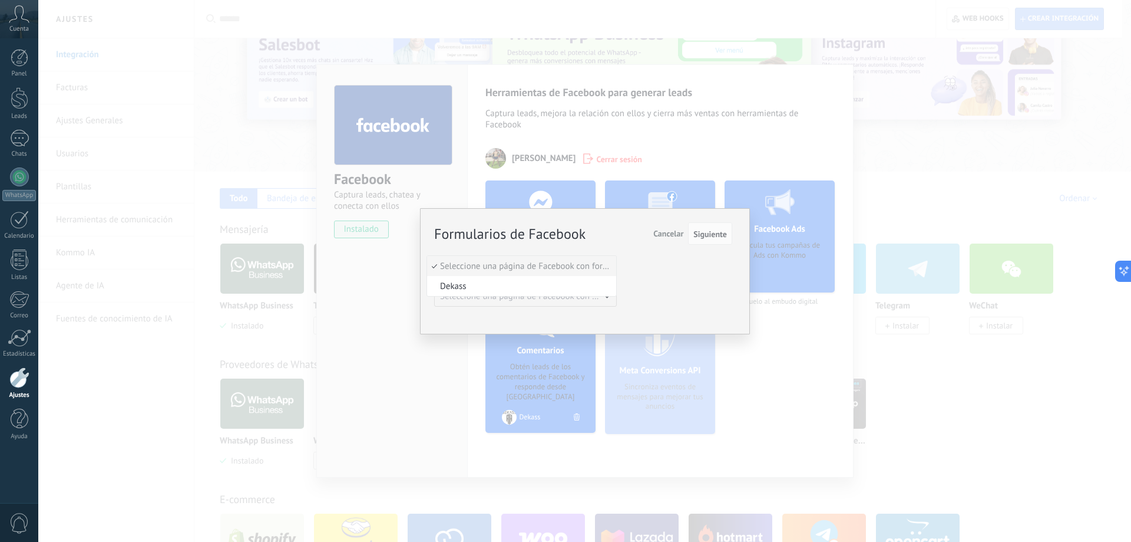
click at [610, 266] on span "Seleccione una página de Facebook con formas" at bounding box center [520, 265] width 186 height 11
click at [668, 237] on span "Cancelar" at bounding box center [668, 233] width 30 height 11
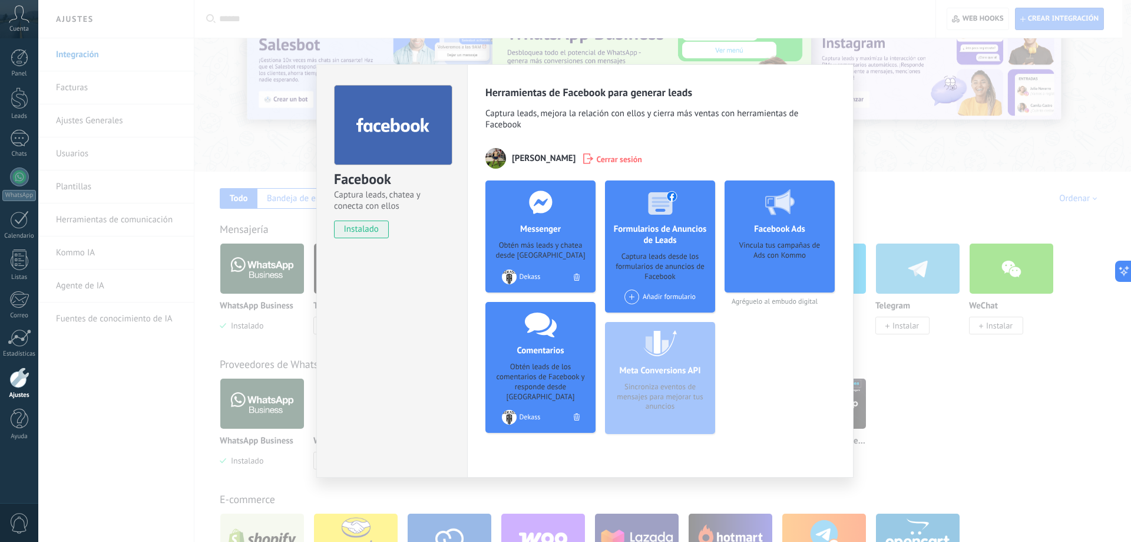
click at [870, 138] on div "Facebook Captura leads, chatea y conecta con ellos instalado Desinstalar Herram…" at bounding box center [584, 271] width 1093 height 542
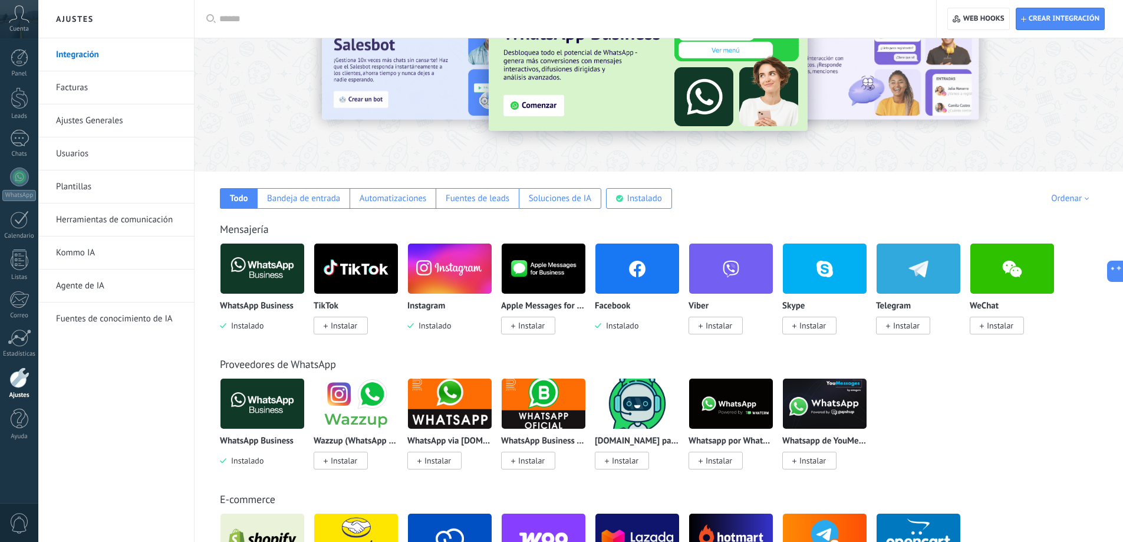
click at [444, 275] on img at bounding box center [450, 268] width 84 height 57
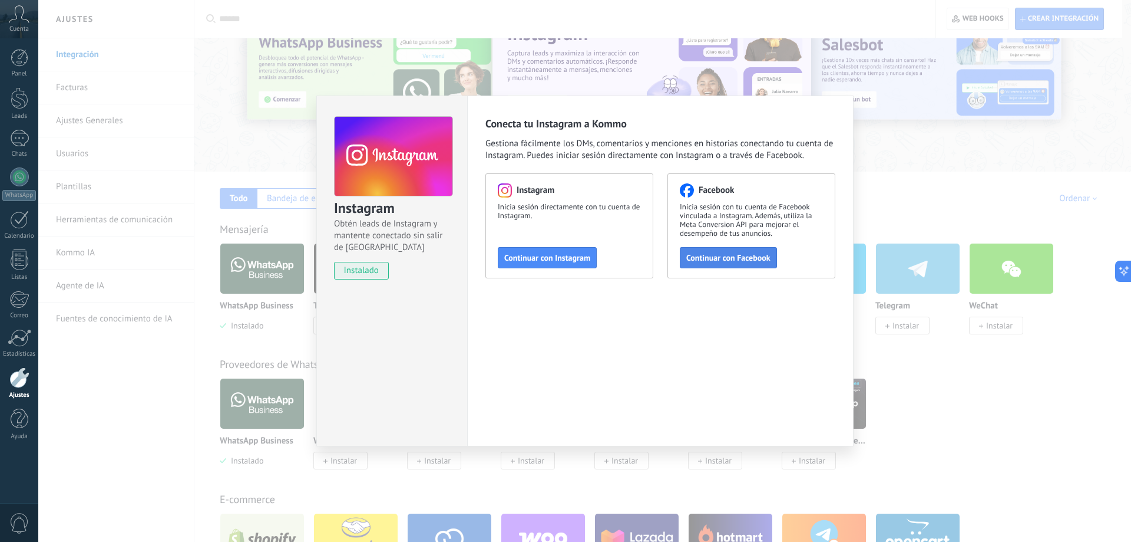
click at [712, 256] on span "Continuar con Facebook" at bounding box center [728, 257] width 84 height 8
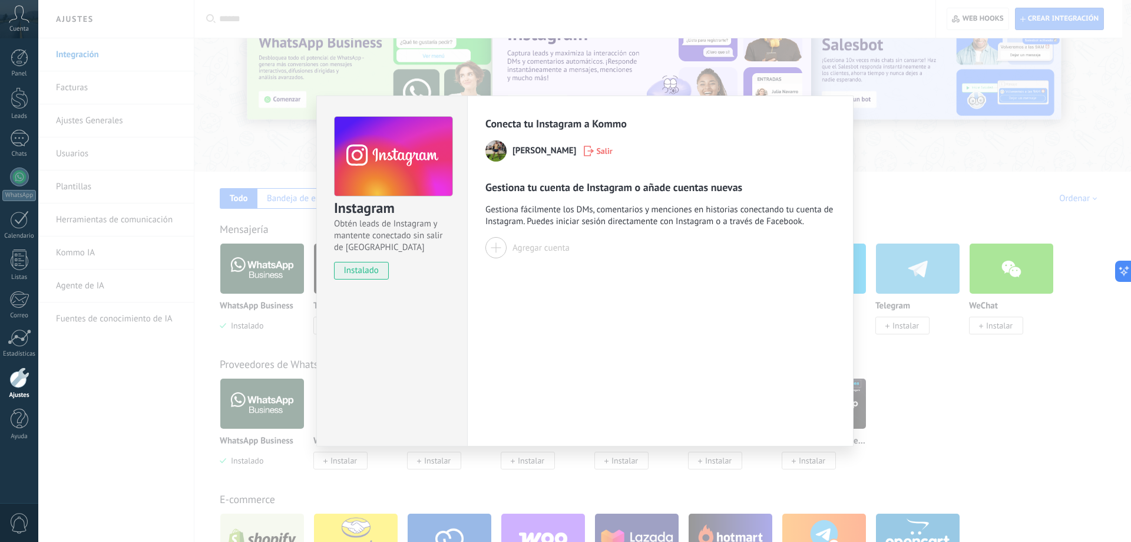
click at [511, 245] on button "Agregar cuenta" at bounding box center [528, 247] width 84 height 21
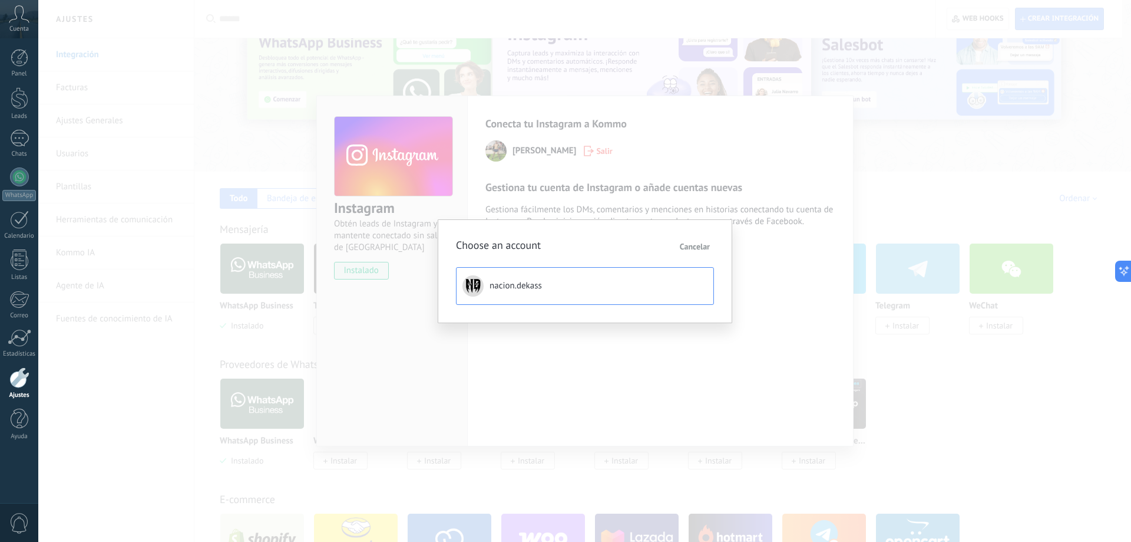
click at [533, 288] on span "nacion.dekass" at bounding box center [516, 286] width 52 height 12
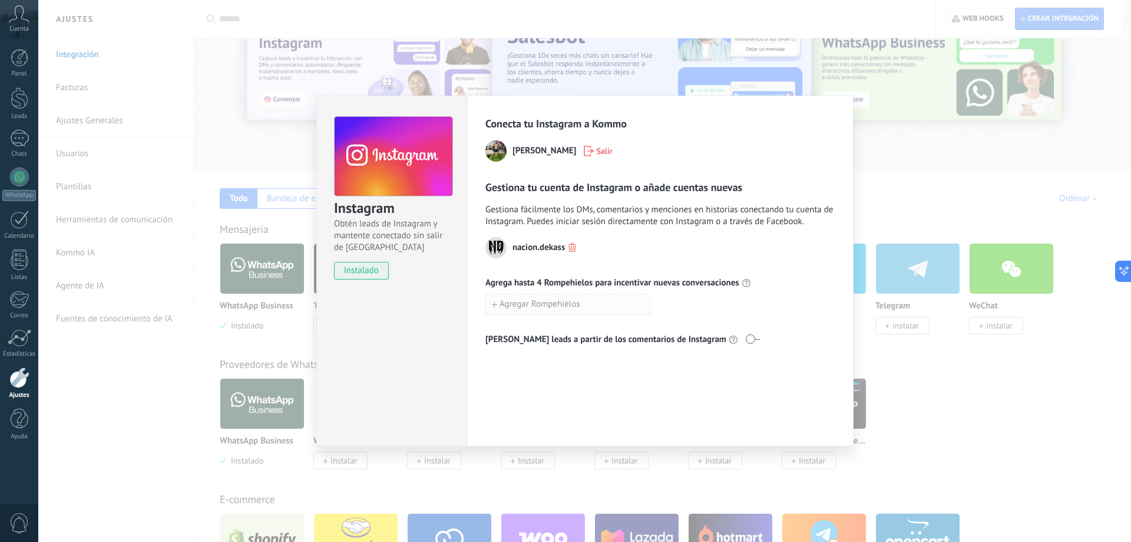
click at [560, 302] on span "Agregar Rompehielos" at bounding box center [540, 304] width 81 height 8
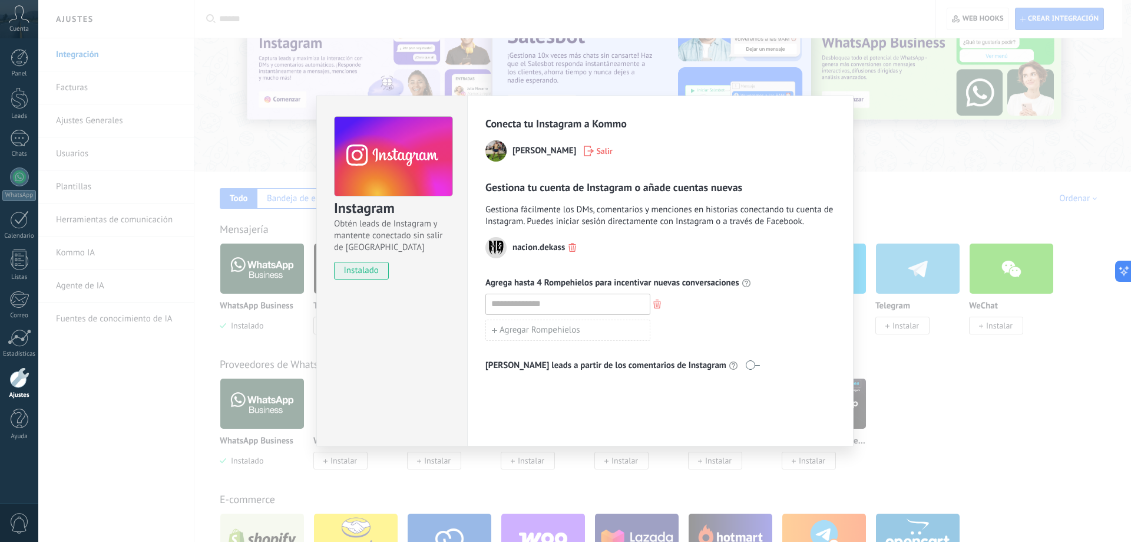
click at [697, 288] on span "Agrega hasta 4 Rompehielos para incentivar nuevas conversaciones" at bounding box center [613, 283] width 254 height 12
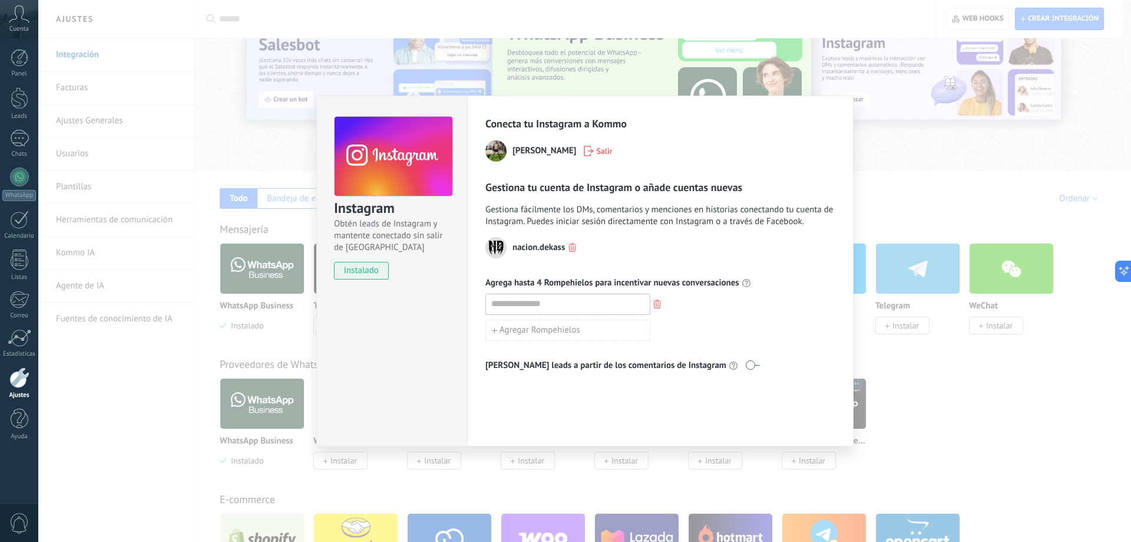
click at [707, 246] on div "nacion.dekass" at bounding box center [661, 247] width 350 height 21
click at [660, 300] on icon "button" at bounding box center [657, 303] width 8 height 9
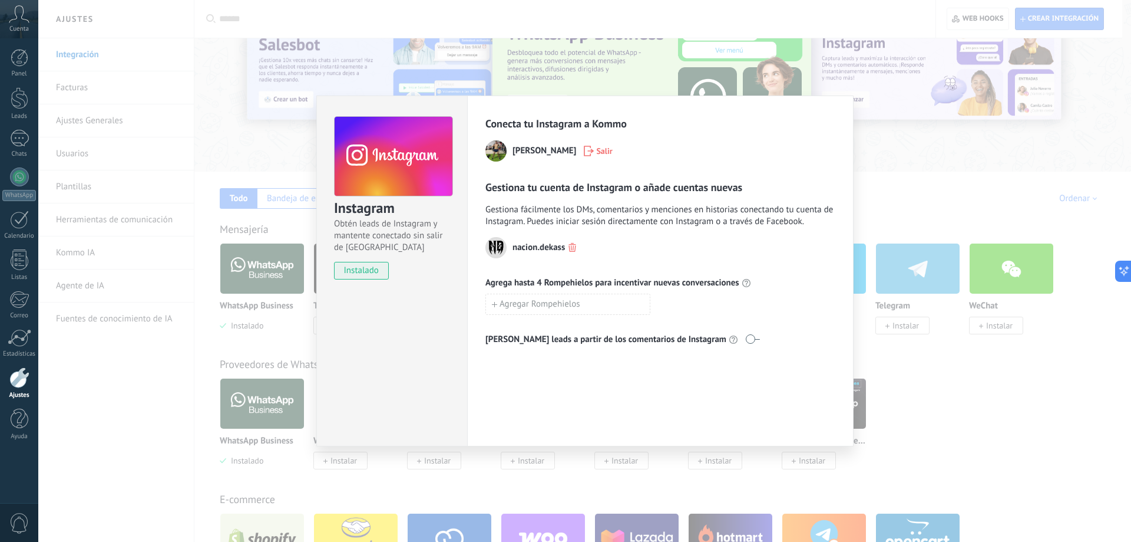
click at [913, 203] on div "Instagram Obtén leads de Instagram y mantente conectado sin salir de Kommo inst…" at bounding box center [584, 271] width 1093 height 542
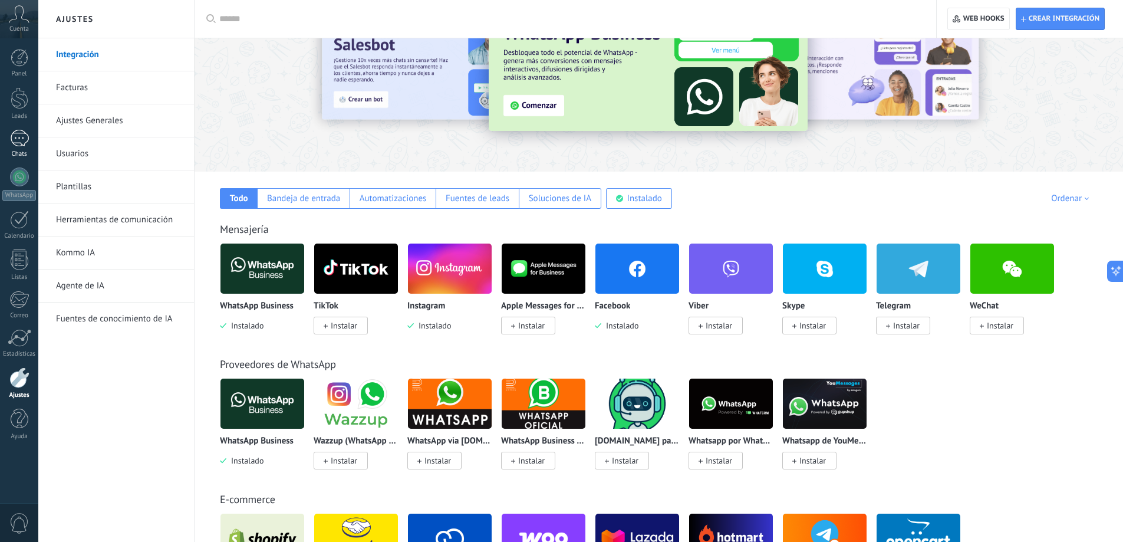
click at [23, 148] on link "Chats" at bounding box center [19, 144] width 38 height 28
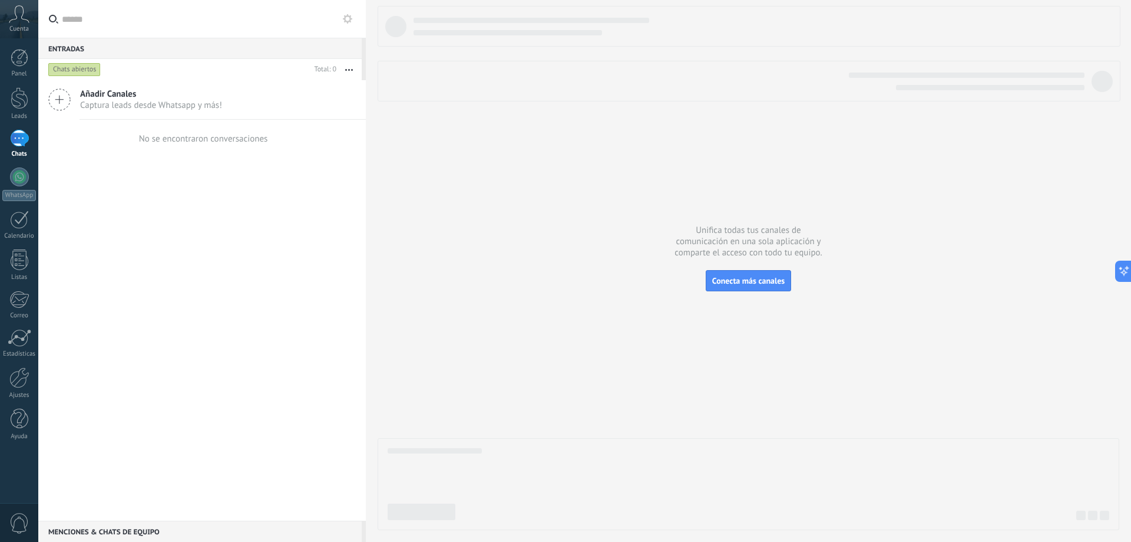
click at [124, 94] on span "Añadir Canales" at bounding box center [151, 93] width 142 height 11
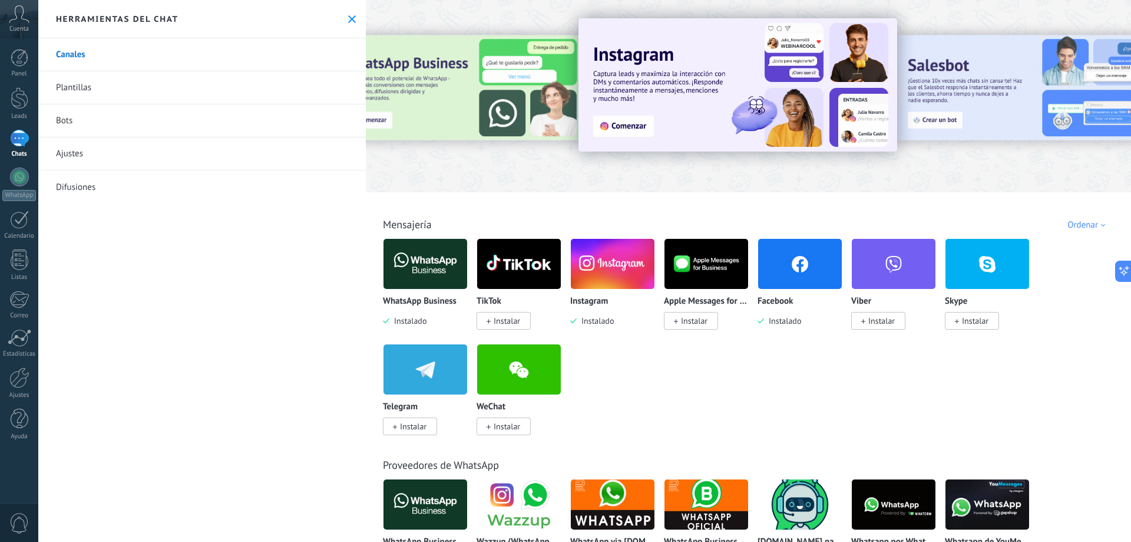
click at [620, 125] on img at bounding box center [738, 84] width 319 height 133
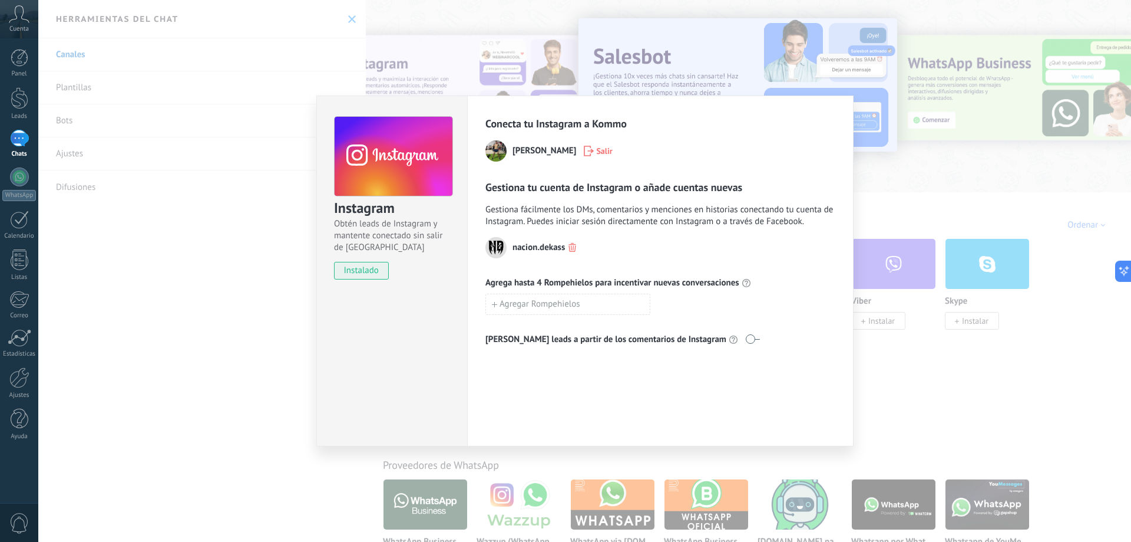
click at [919, 184] on div "Instagram Obtén leads de Instagram y mantente conectado sin salir de Kommo inst…" at bounding box center [584, 271] width 1093 height 542
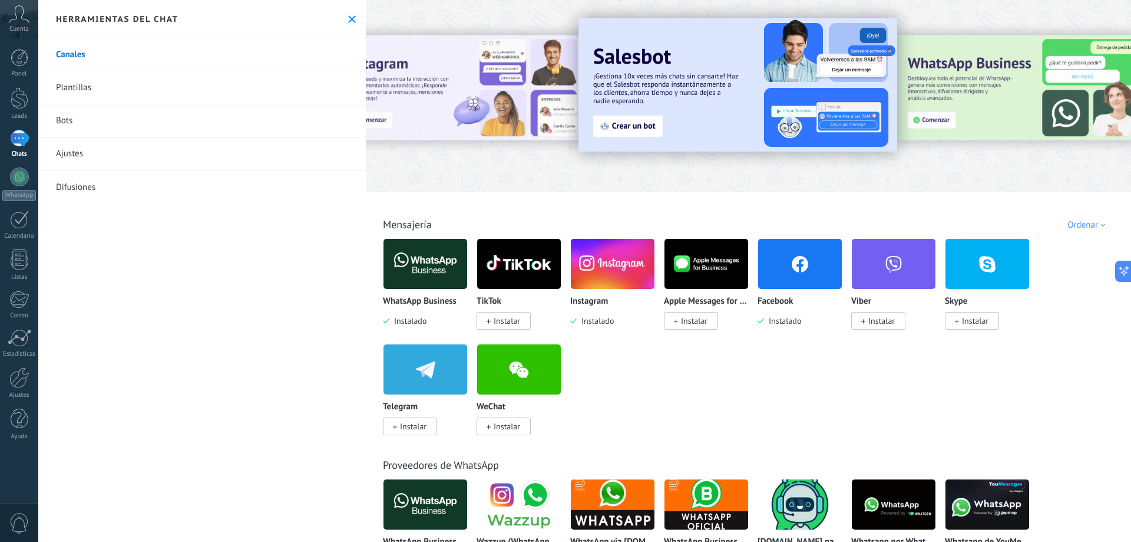
click at [342, 18] on div "Herramientas del chat" at bounding box center [202, 19] width 328 height 38
click at [349, 19] on icon at bounding box center [352, 19] width 8 height 8
